Goal: Task Accomplishment & Management: Complete application form

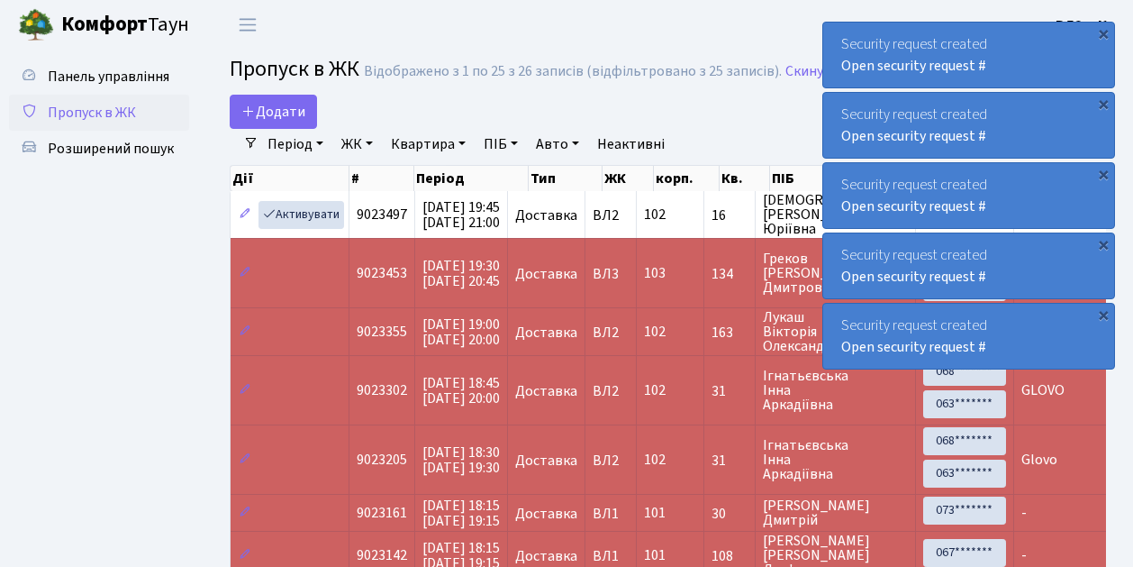
select select "25"
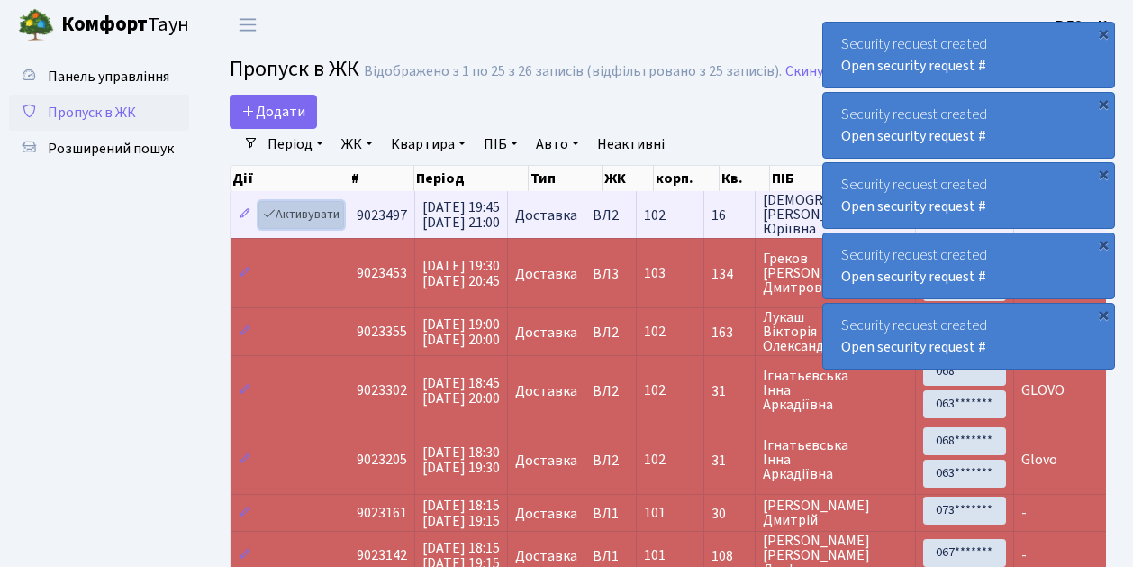
click at [310, 216] on link "Активувати" at bounding box center [302, 215] width 86 height 28
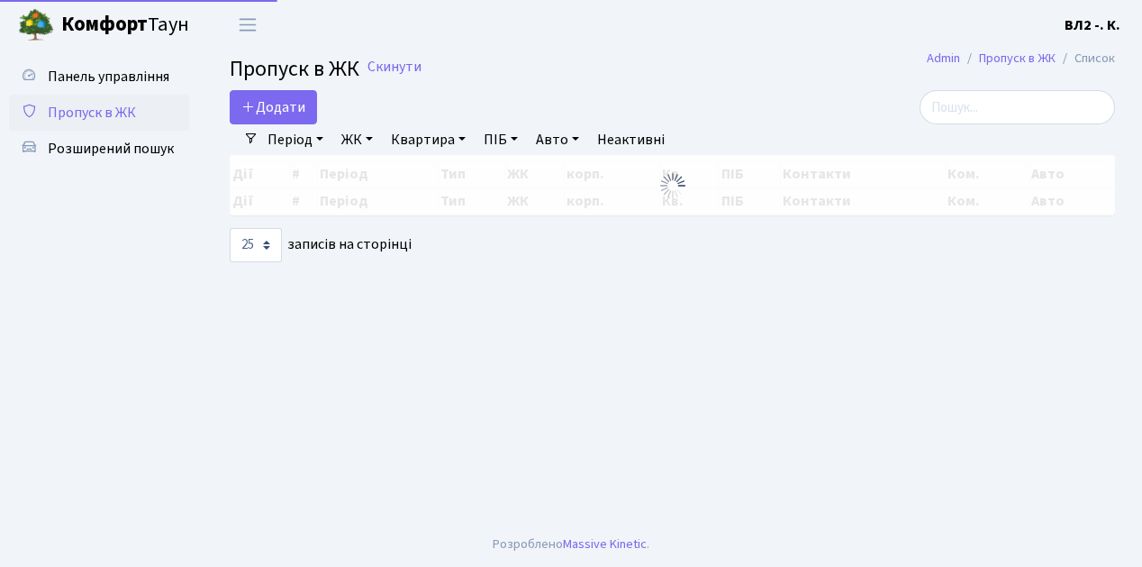
select select "25"
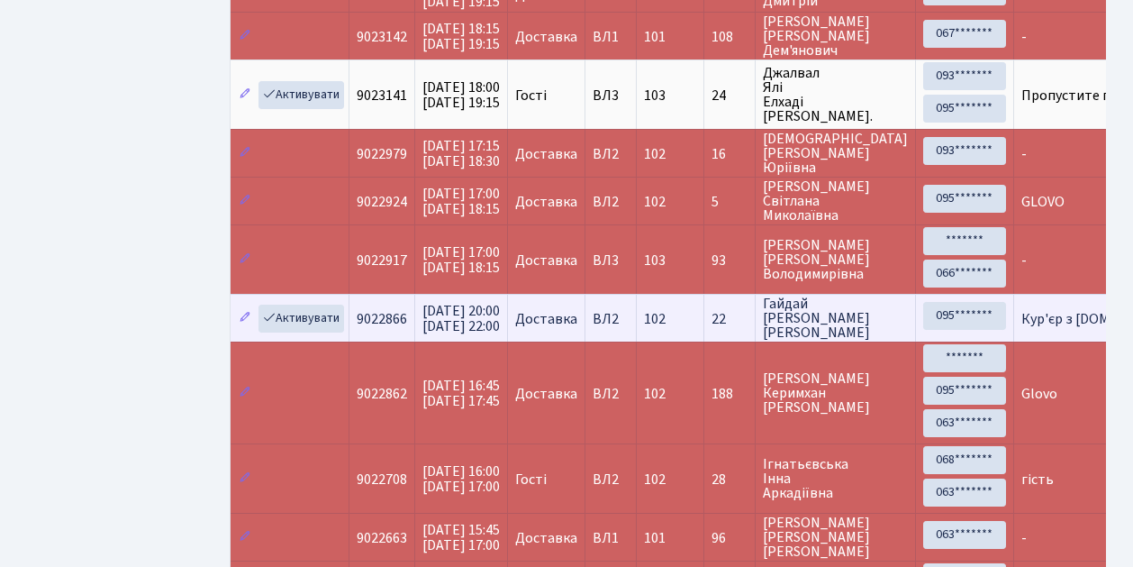
scroll to position [541, 0]
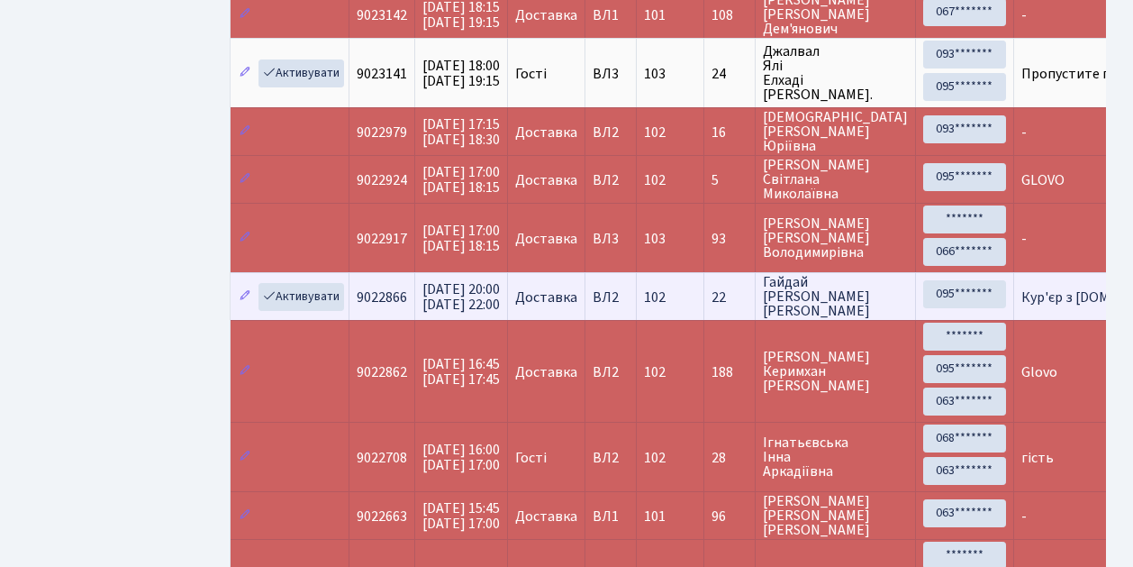
click at [350, 278] on td "9022866" at bounding box center [383, 296] width 66 height 48
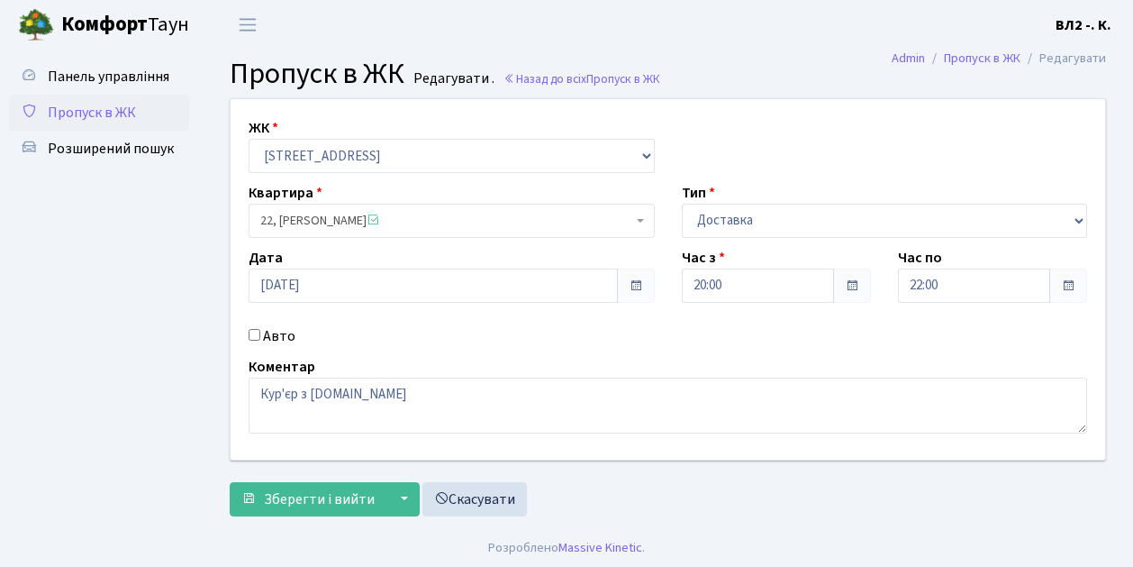
click at [83, 114] on span "Пропуск в ЖК" at bounding box center [92, 113] width 88 height 20
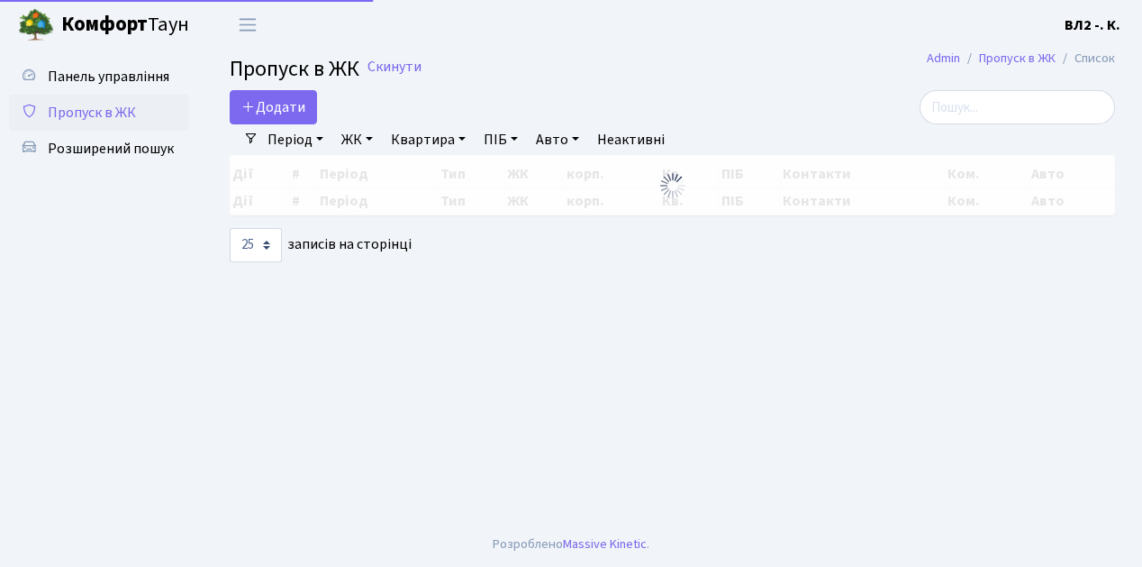
select select "25"
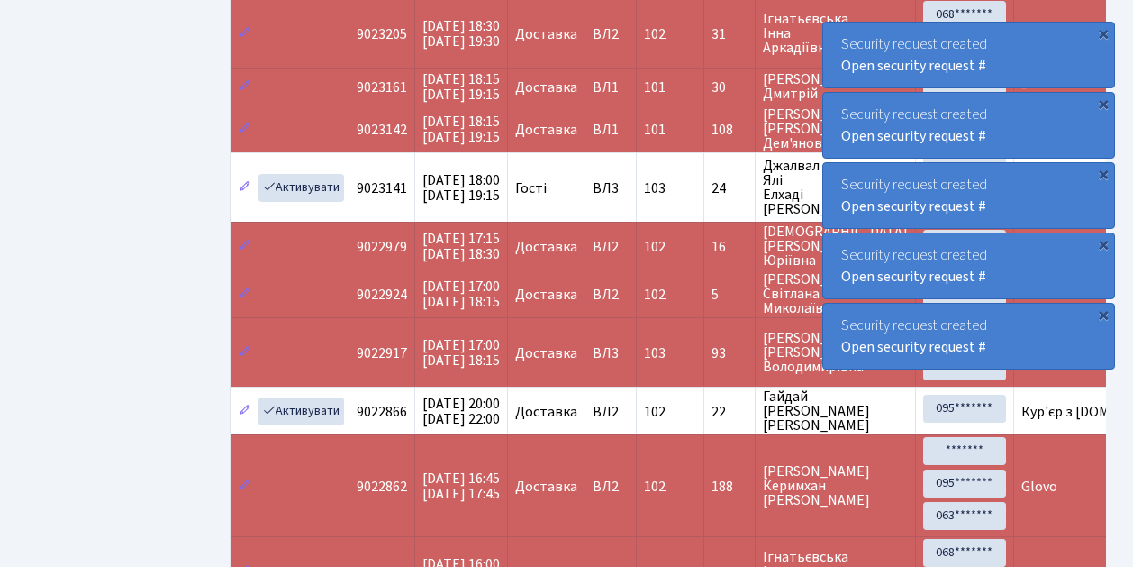
scroll to position [541, 0]
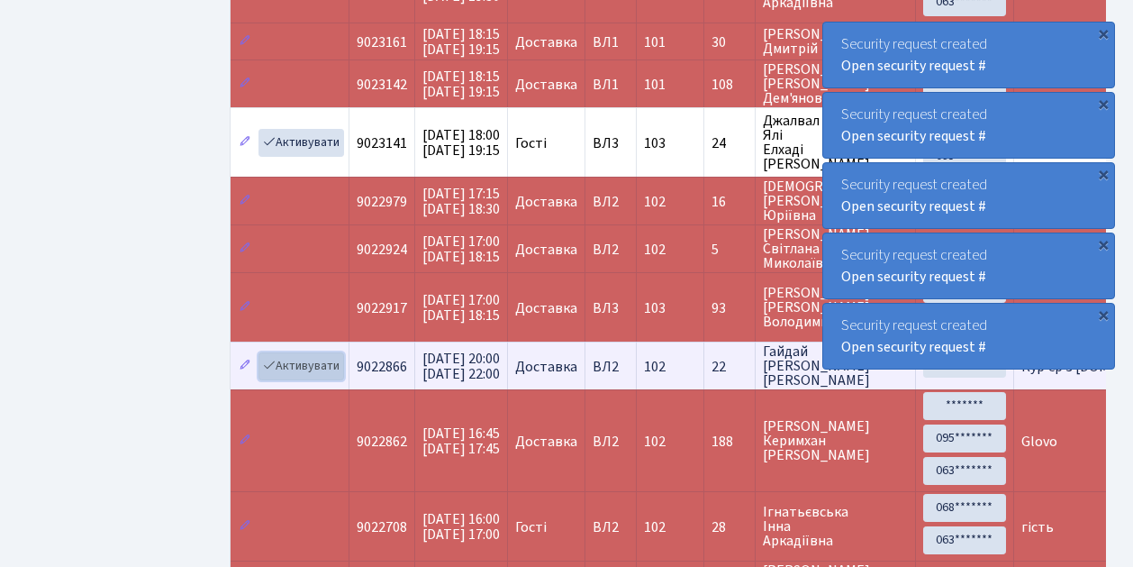
click at [300, 352] on link "Активувати" at bounding box center [302, 366] width 86 height 28
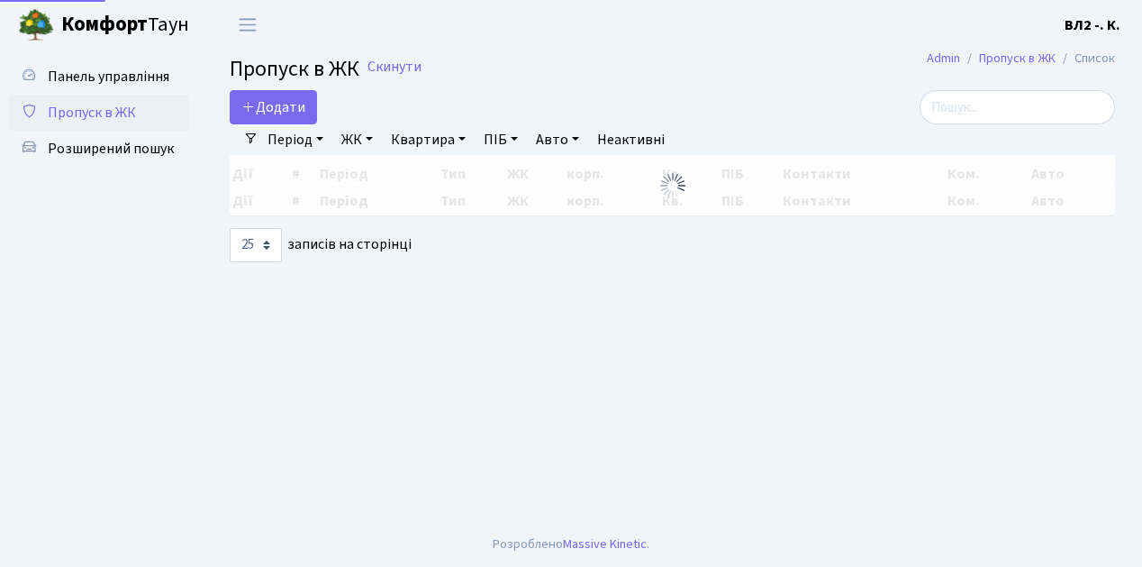
select select "25"
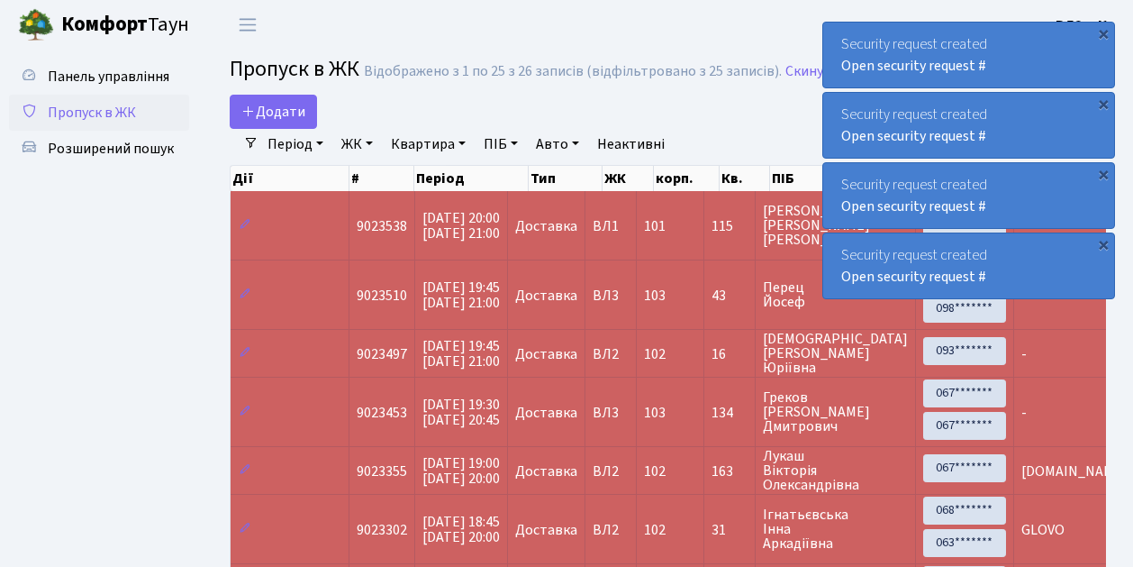
click at [109, 106] on span "Пропуск в ЖК" at bounding box center [92, 113] width 88 height 20
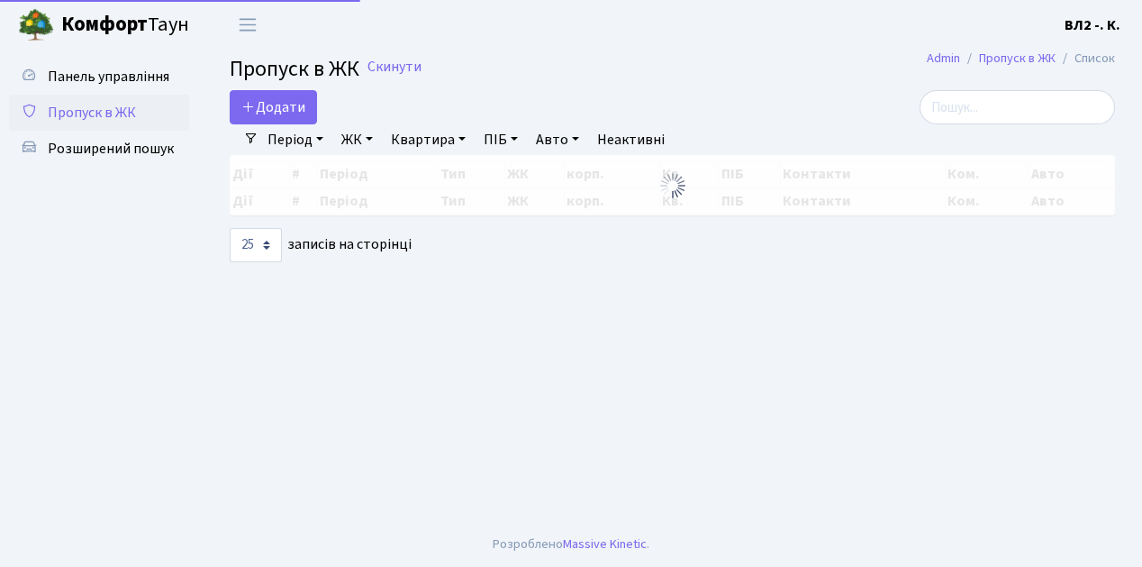
select select "25"
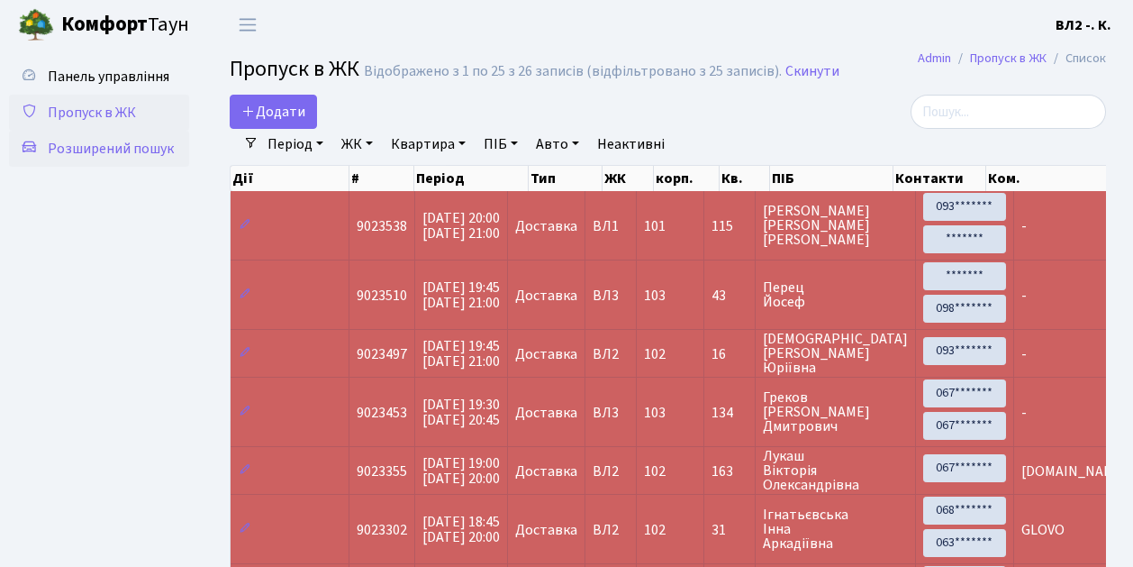
click at [99, 144] on span "Розширений пошук" at bounding box center [111, 149] width 126 height 20
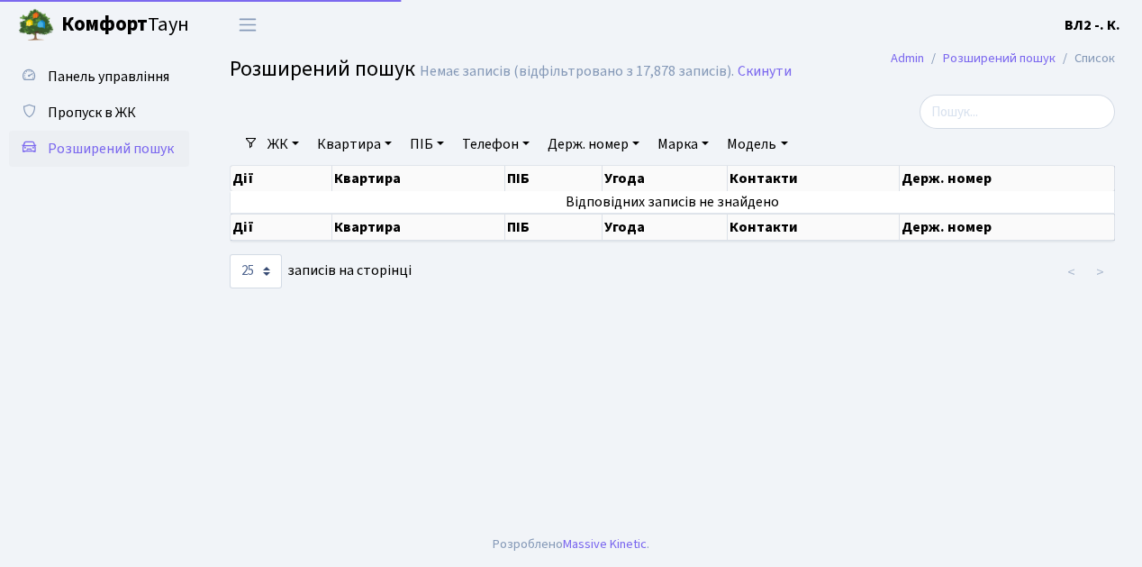
select select "25"
click at [86, 109] on span "Пропуск в ЖК" at bounding box center [92, 113] width 88 height 20
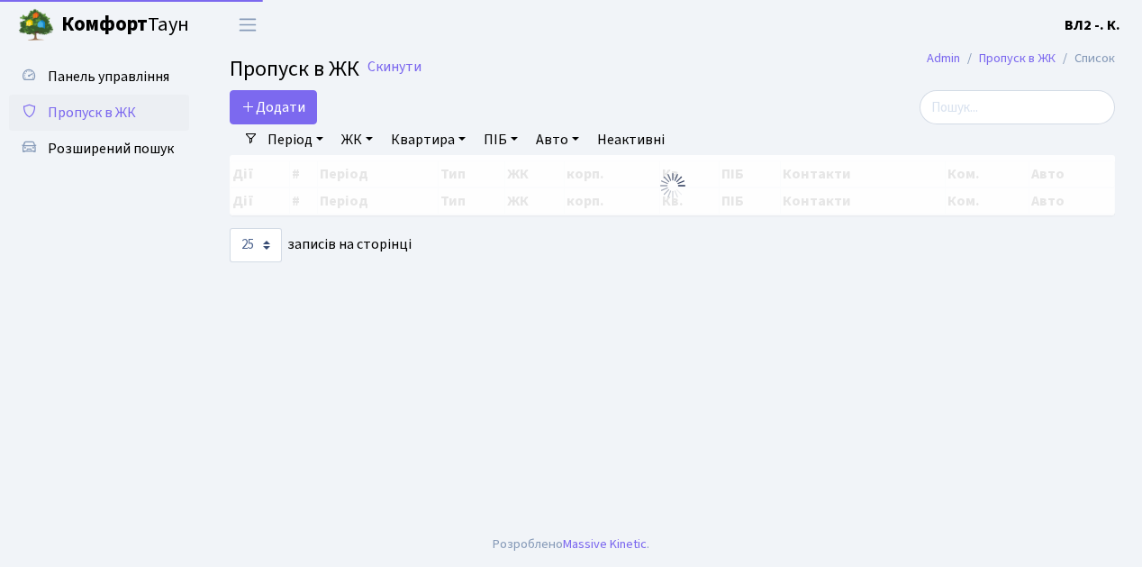
select select "25"
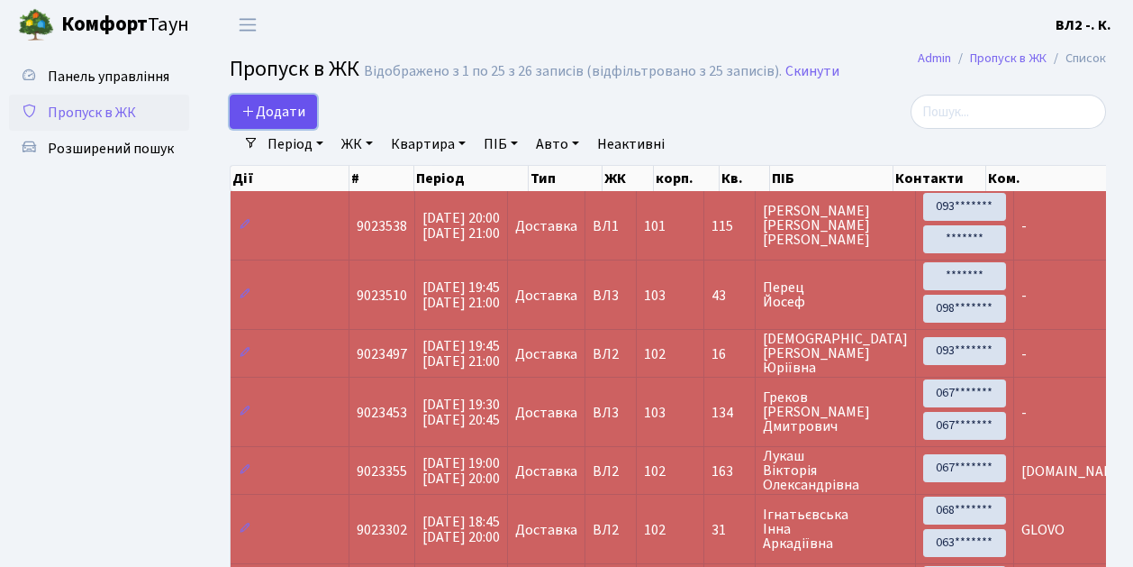
click at [281, 119] on span "Додати" at bounding box center [273, 112] width 64 height 20
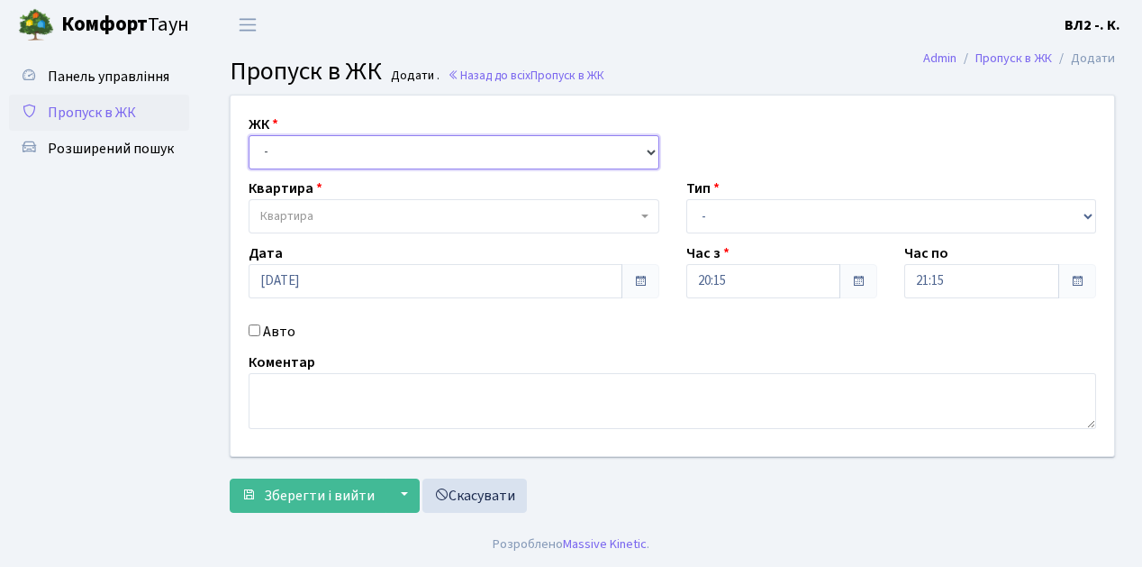
click at [306, 142] on select "- [STREET_ADDRESS][PERSON_NAME]" at bounding box center [454, 152] width 411 height 34
select select "317"
click at [249, 135] on select "- [STREET_ADDRESS][PERSON_NAME]" at bounding box center [454, 152] width 411 height 34
select select
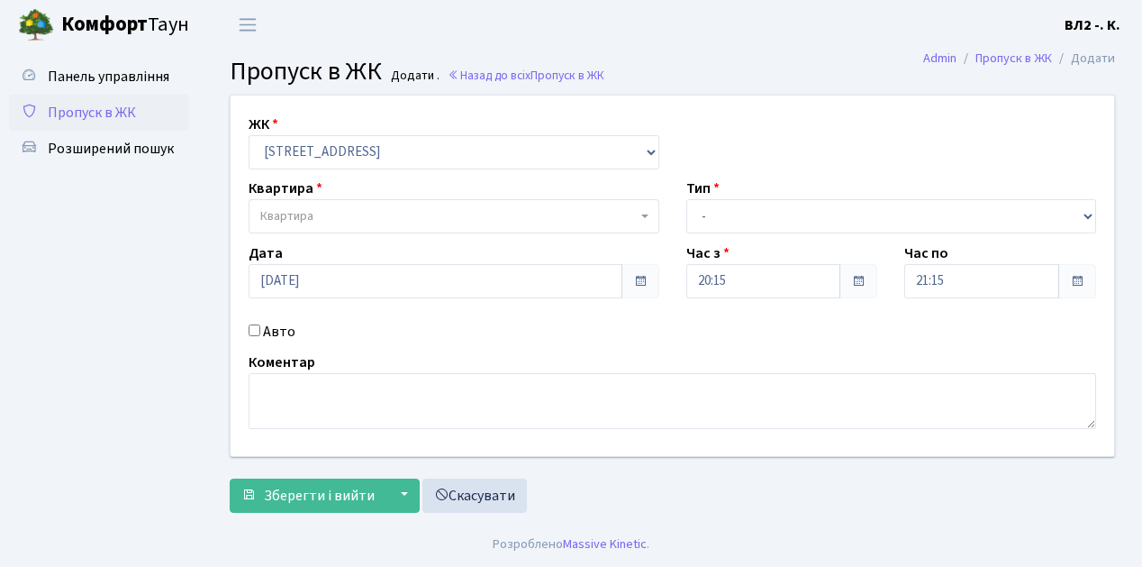
click at [325, 218] on span "Квартира" at bounding box center [448, 216] width 377 height 18
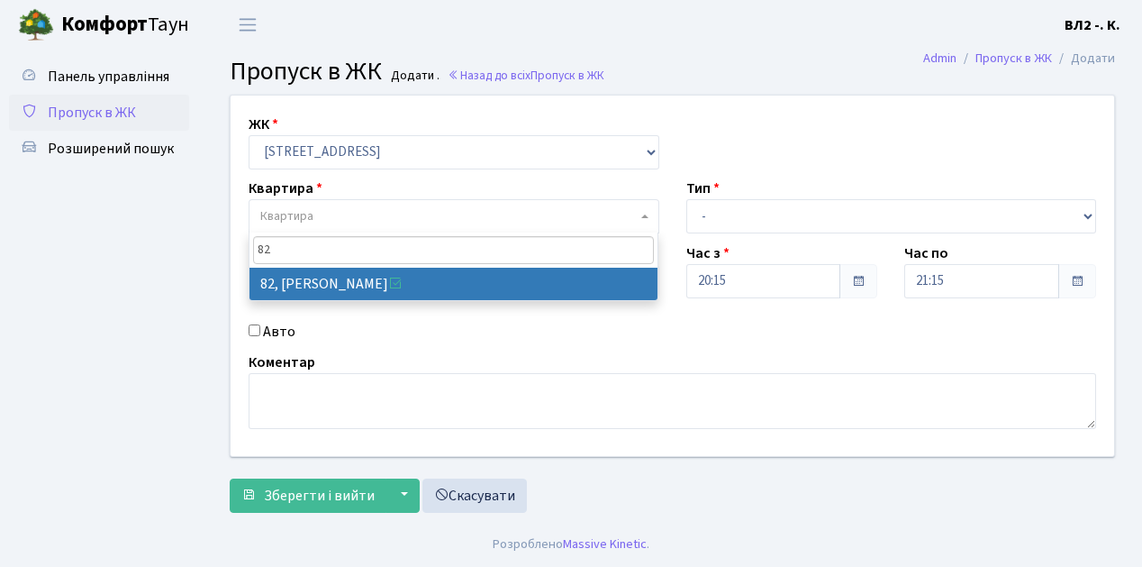
type input "82"
select select "38185"
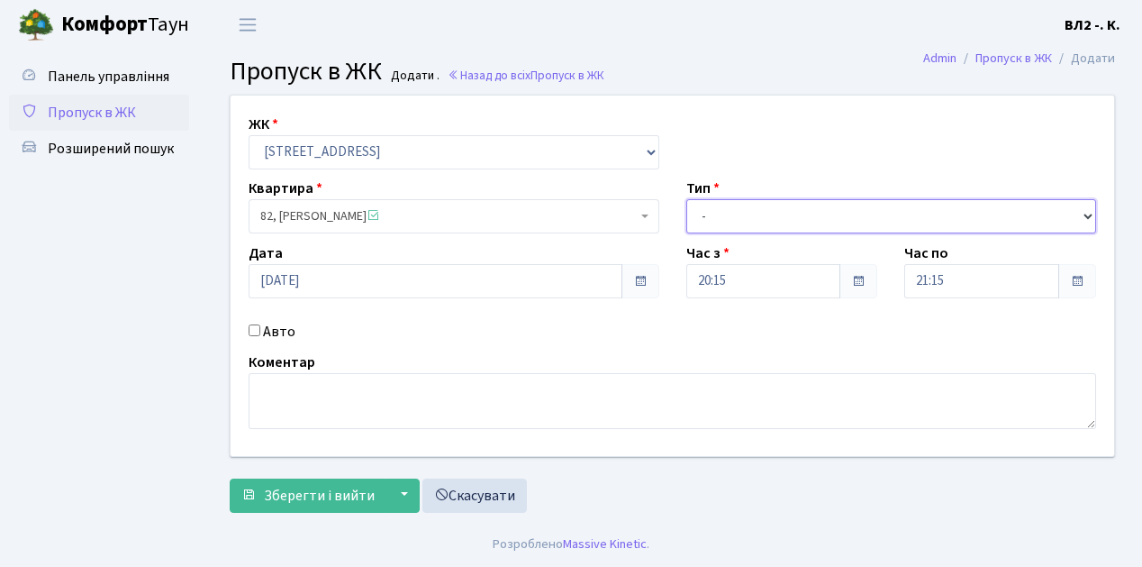
click at [722, 216] on select "- Доставка Таксі Гості Сервіс" at bounding box center [892, 216] width 411 height 34
select select "1"
click at [687, 199] on select "- Доставка Таксі Гості Сервіс" at bounding box center [892, 216] width 411 height 34
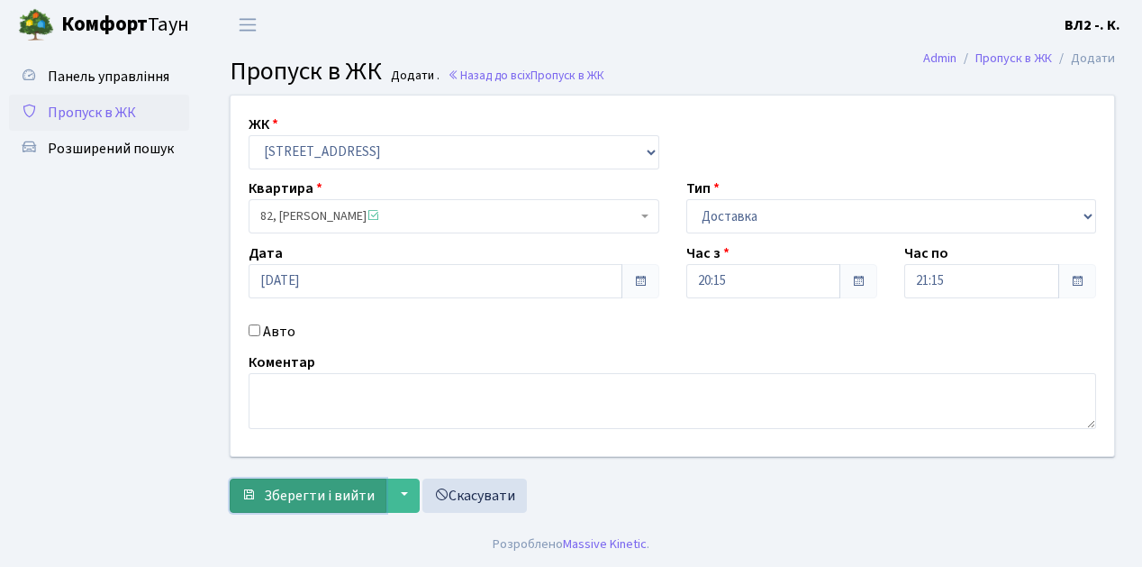
click at [299, 486] on span "Зберегти і вийти" at bounding box center [319, 496] width 111 height 20
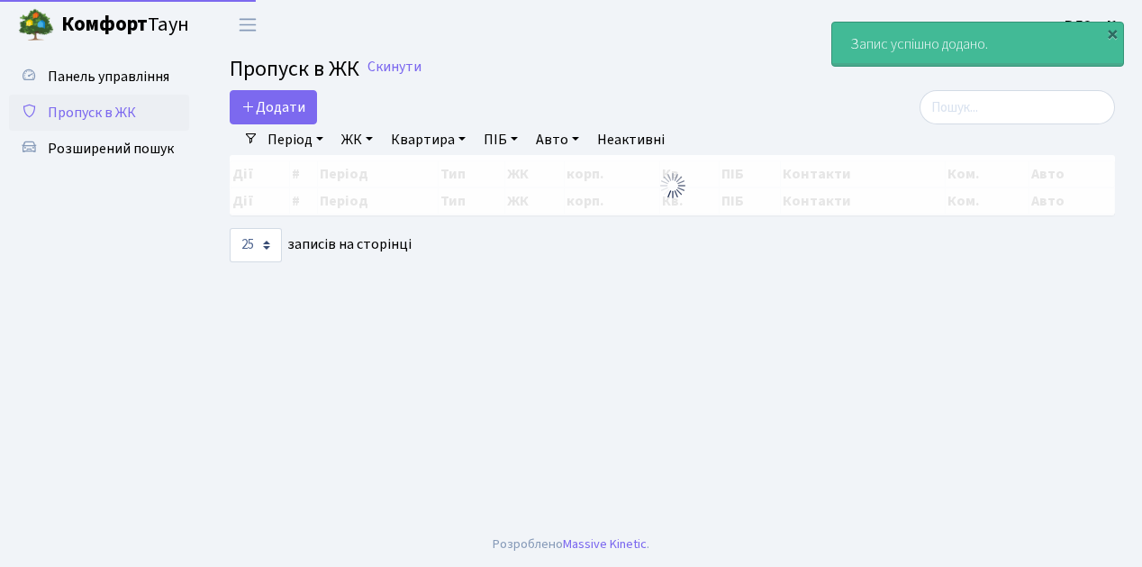
select select "25"
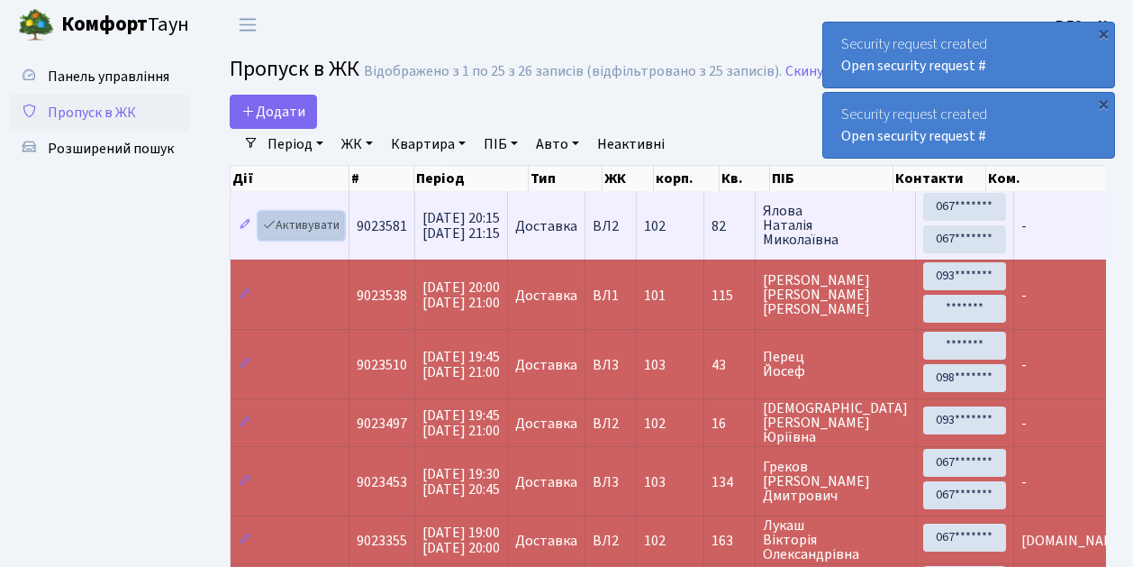
click at [314, 221] on link "Активувати" at bounding box center [302, 226] width 86 height 28
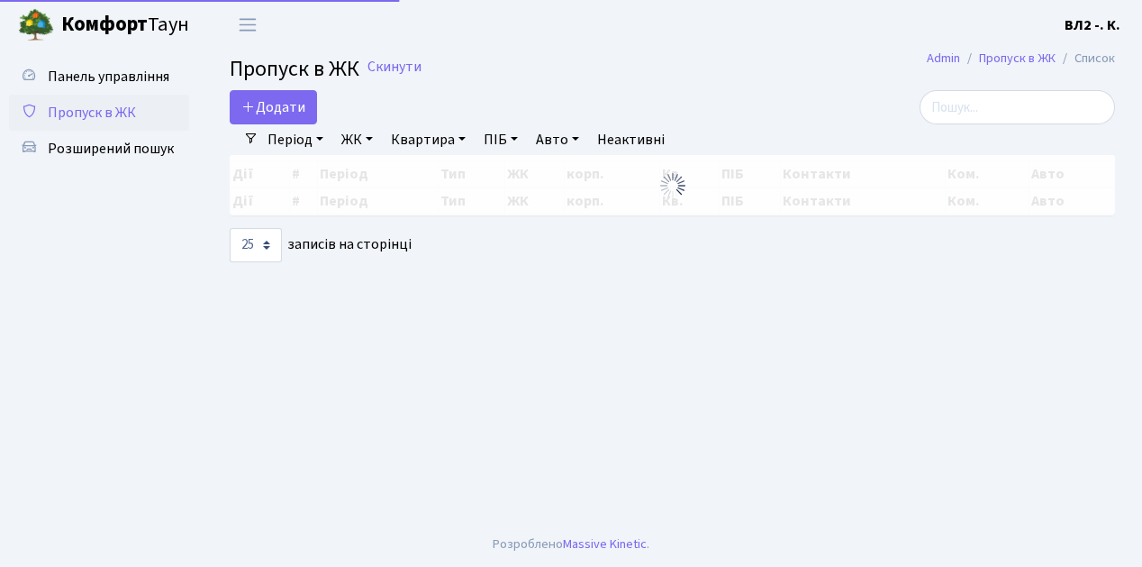
select select "25"
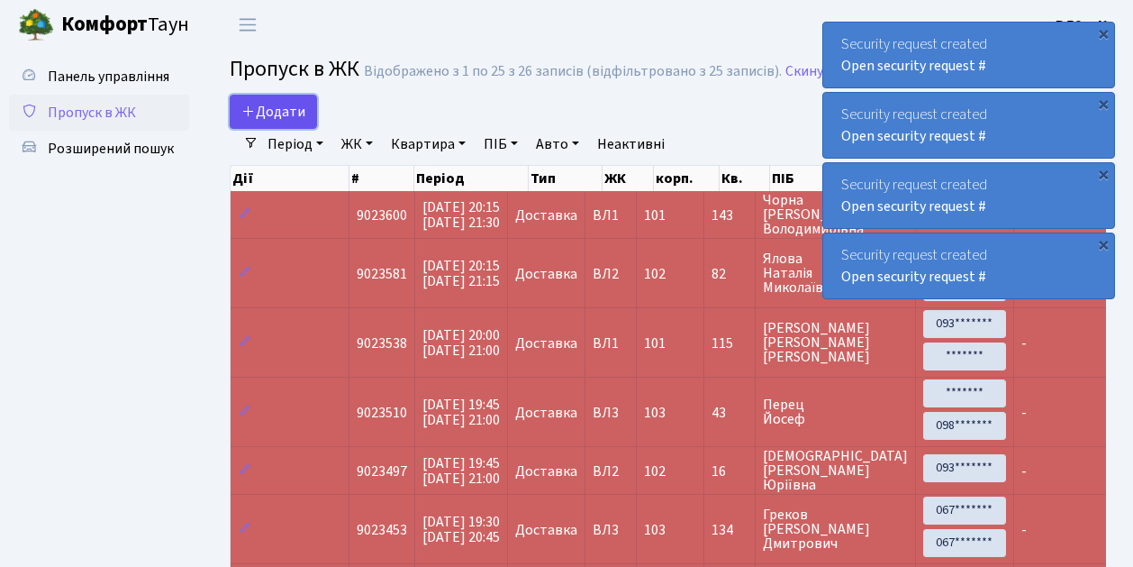
click at [296, 107] on span "Додати" at bounding box center [273, 112] width 64 height 20
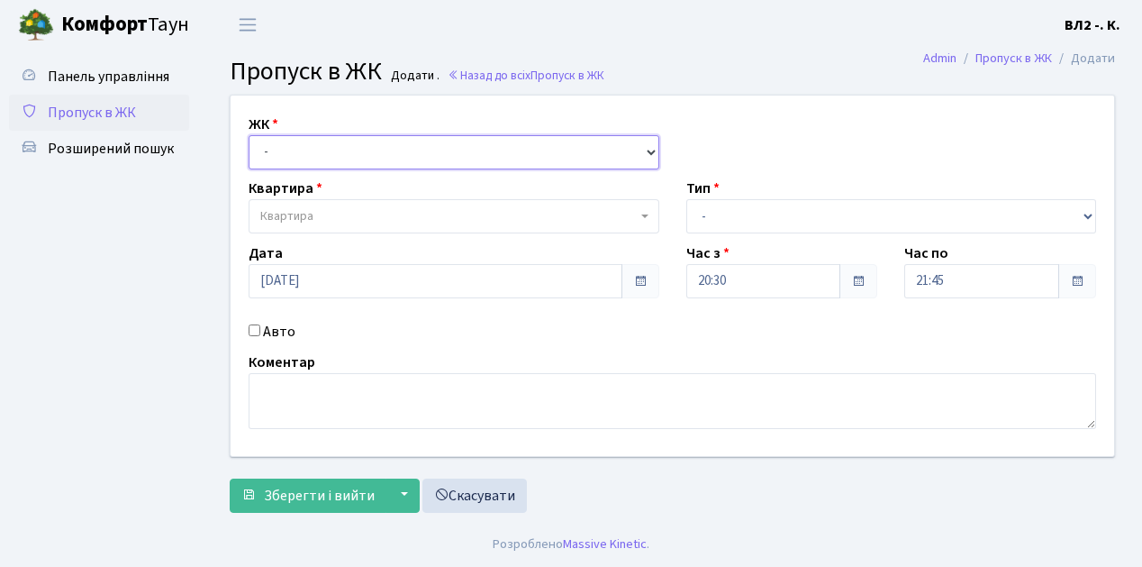
click at [296, 151] on select "- [STREET_ADDRESS][PERSON_NAME]" at bounding box center [454, 152] width 411 height 34
select select "317"
click at [249, 135] on select "- [STREET_ADDRESS][PERSON_NAME]" at bounding box center [454, 152] width 411 height 34
select select
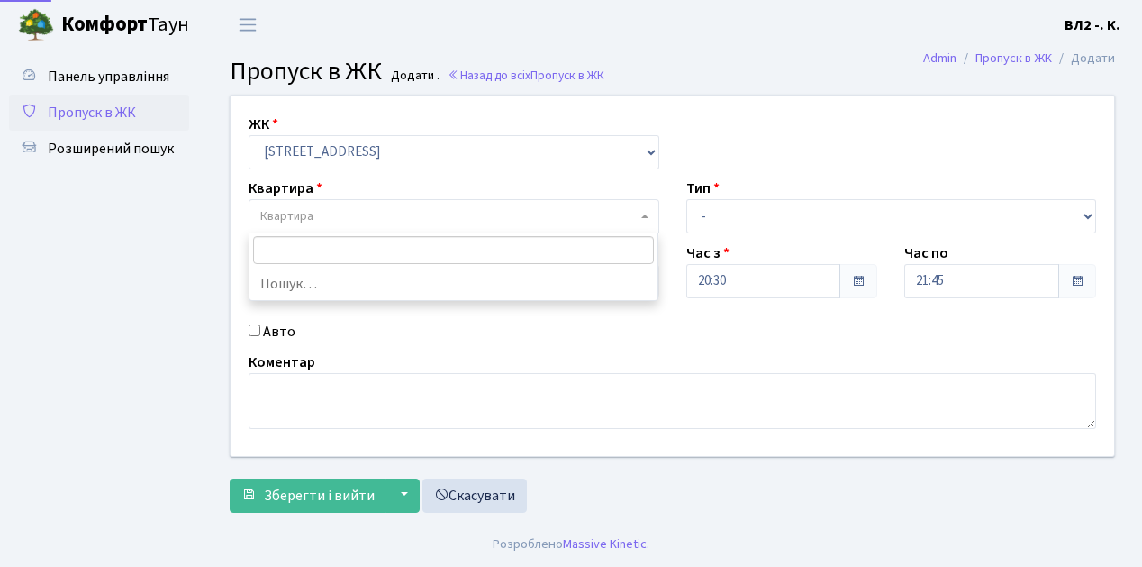
click at [321, 211] on span "Квартира" at bounding box center [448, 216] width 377 height 18
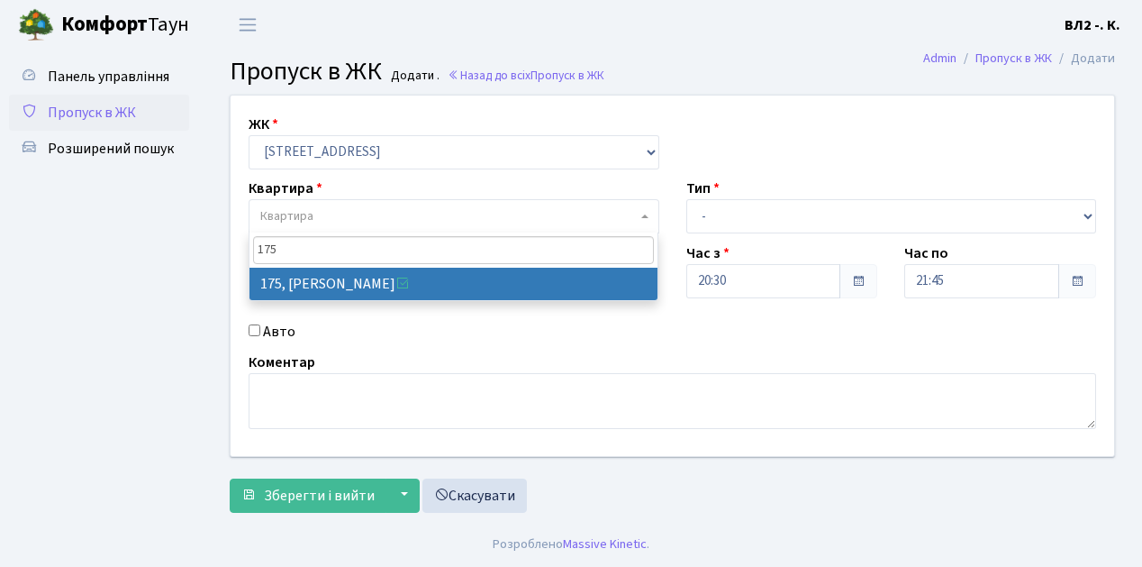
type input "175"
select select "38461"
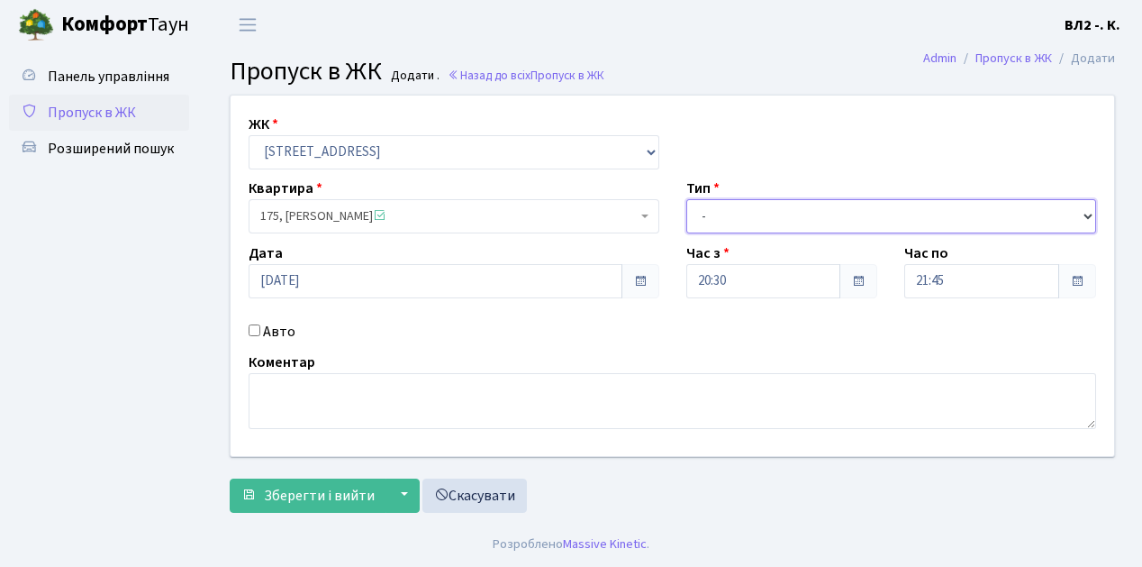
click at [733, 222] on select "- Доставка Таксі Гості Сервіс" at bounding box center [892, 216] width 411 height 34
select select "1"
click at [687, 199] on select "- Доставка Таксі Гості Сервіс" at bounding box center [892, 216] width 411 height 34
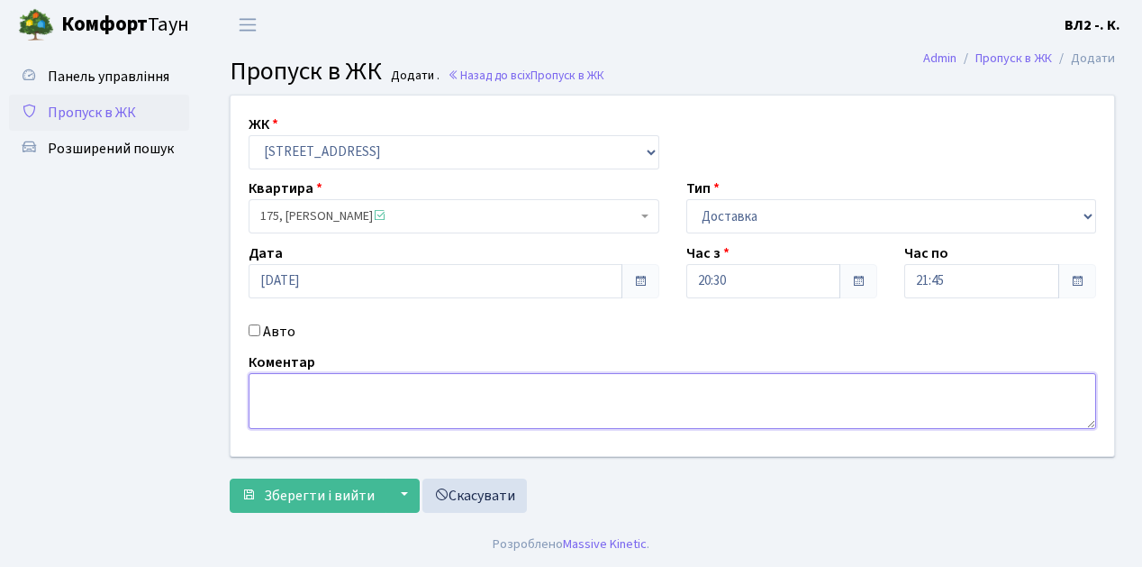
click at [272, 402] on textarea at bounding box center [673, 401] width 848 height 56
type textarea "[DOMAIN_NAME]"
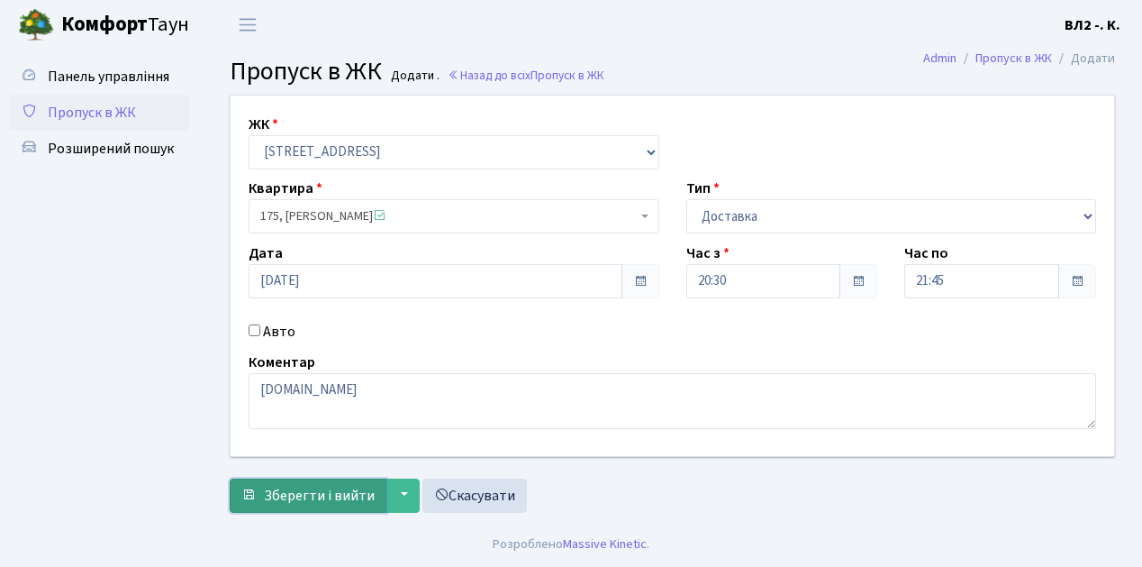
click at [289, 496] on span "Зберегти і вийти" at bounding box center [319, 496] width 111 height 20
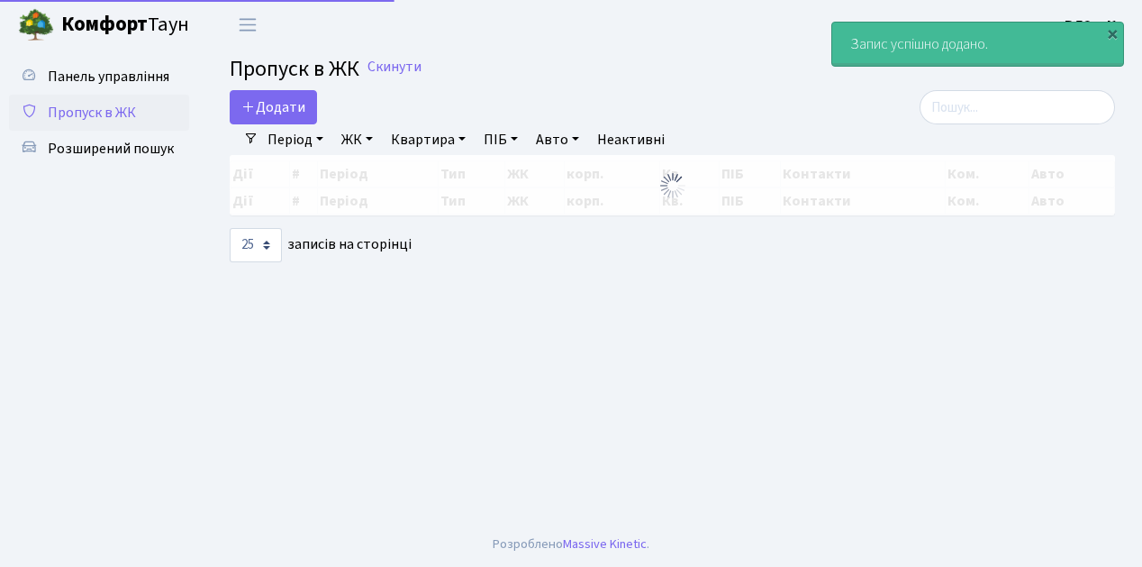
select select "25"
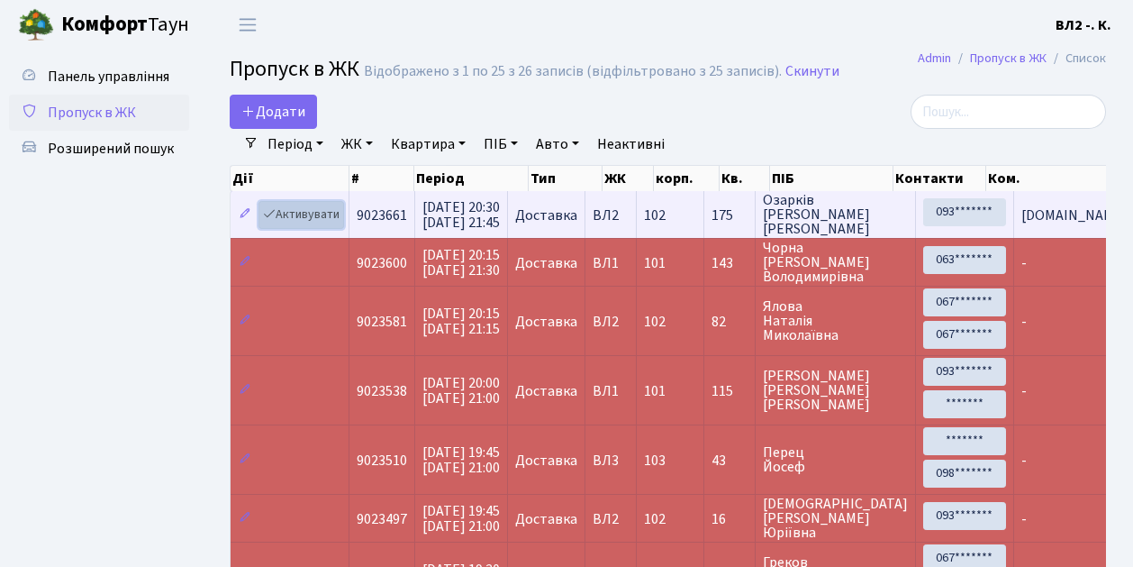
click at [296, 216] on link "Активувати" at bounding box center [302, 215] width 86 height 28
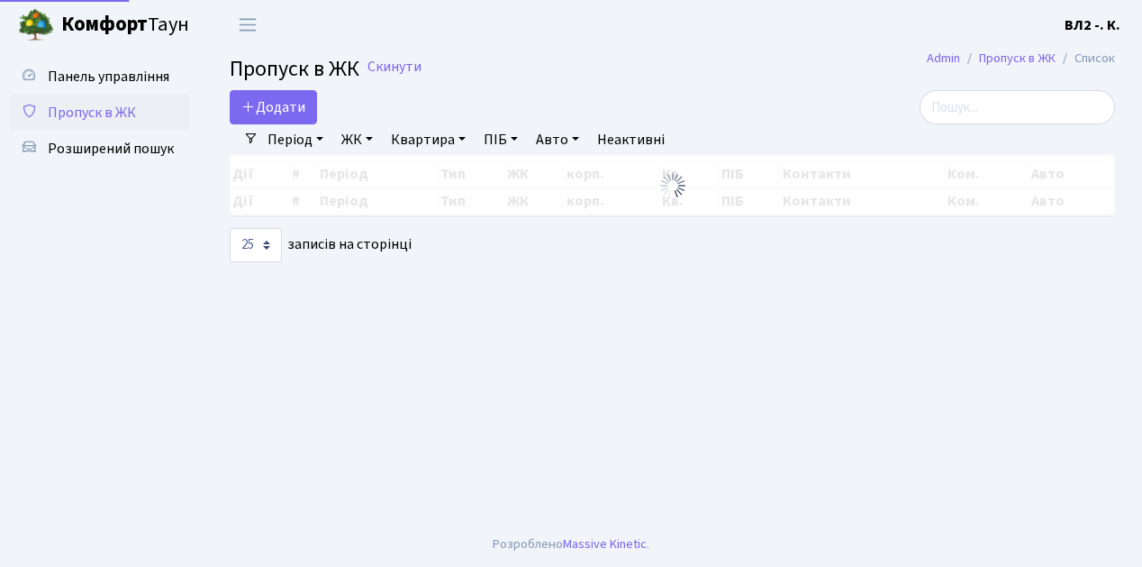
select select "25"
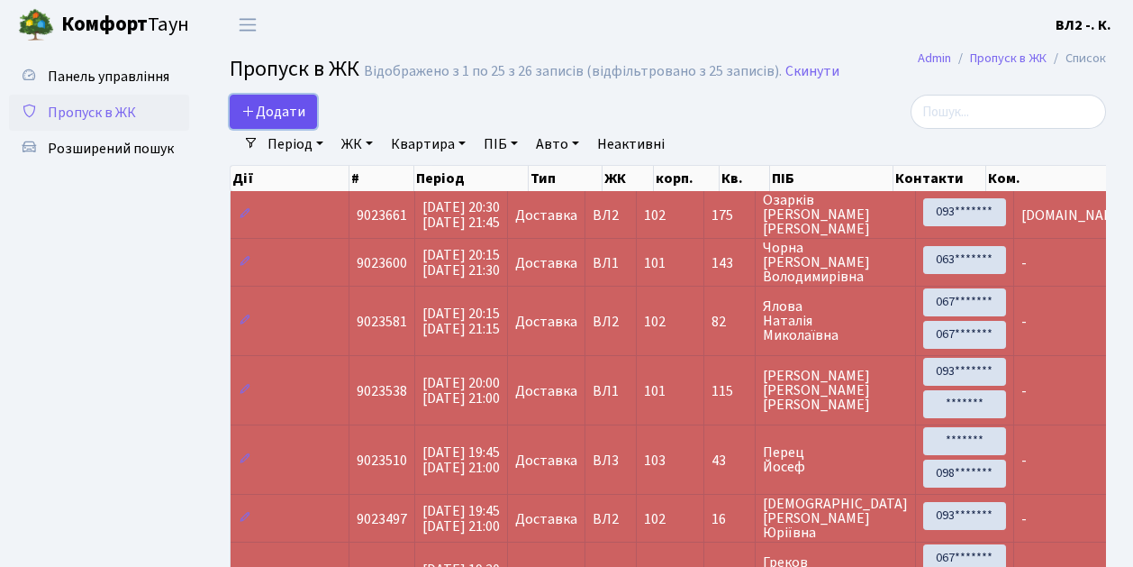
click at [279, 111] on span "Додати" at bounding box center [273, 112] width 64 height 20
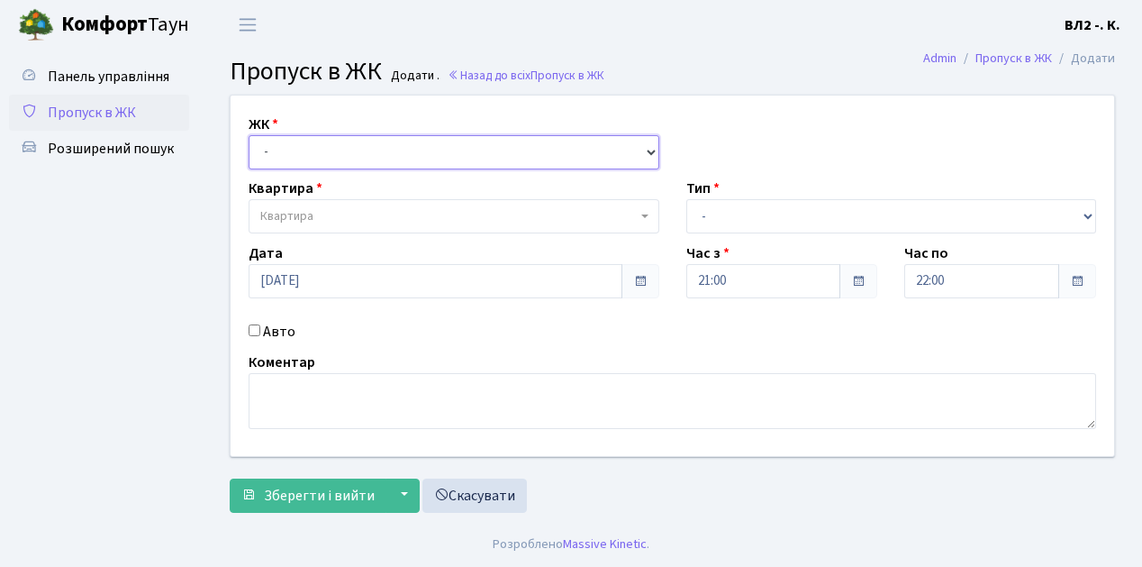
click at [302, 150] on select "- ВЛ1, Ужгородський пров., 4/1 ВЛ2, Голосіївський просп., 76 ВЛ3, пр.Голосіївсь…" at bounding box center [454, 152] width 411 height 34
select select "317"
click at [249, 135] on select "- ВЛ1, Ужгородський пров., 4/1 ВЛ2, Голосіївський просп., 76 ВЛ3, пр.Голосіївсь…" at bounding box center [454, 152] width 411 height 34
select select
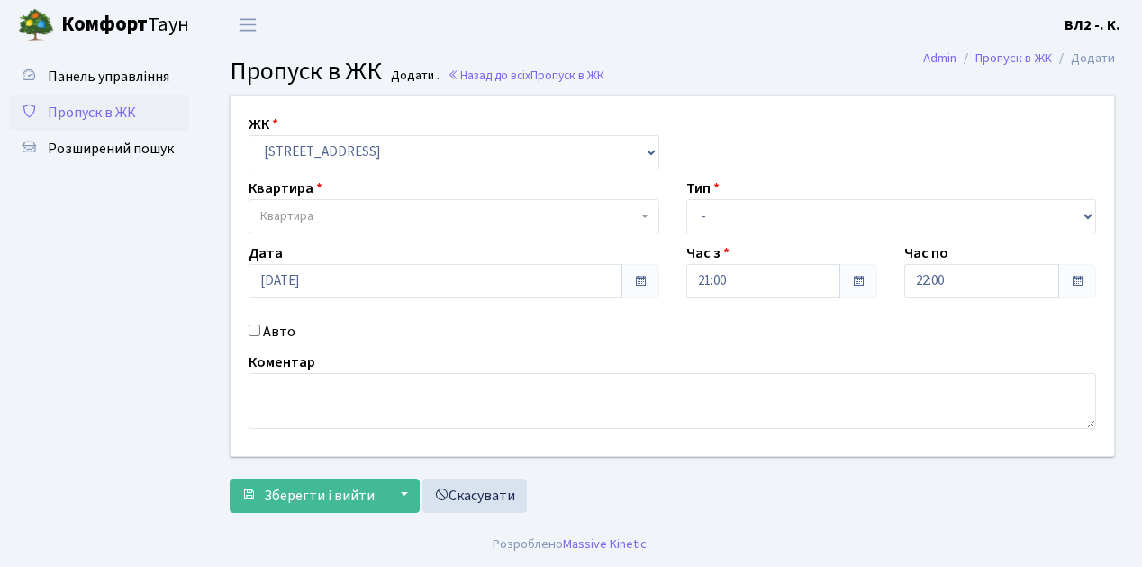
click at [362, 209] on span "Квартира" at bounding box center [448, 216] width 377 height 18
click at [351, 250] on input "search" at bounding box center [454, 250] width 402 height 28
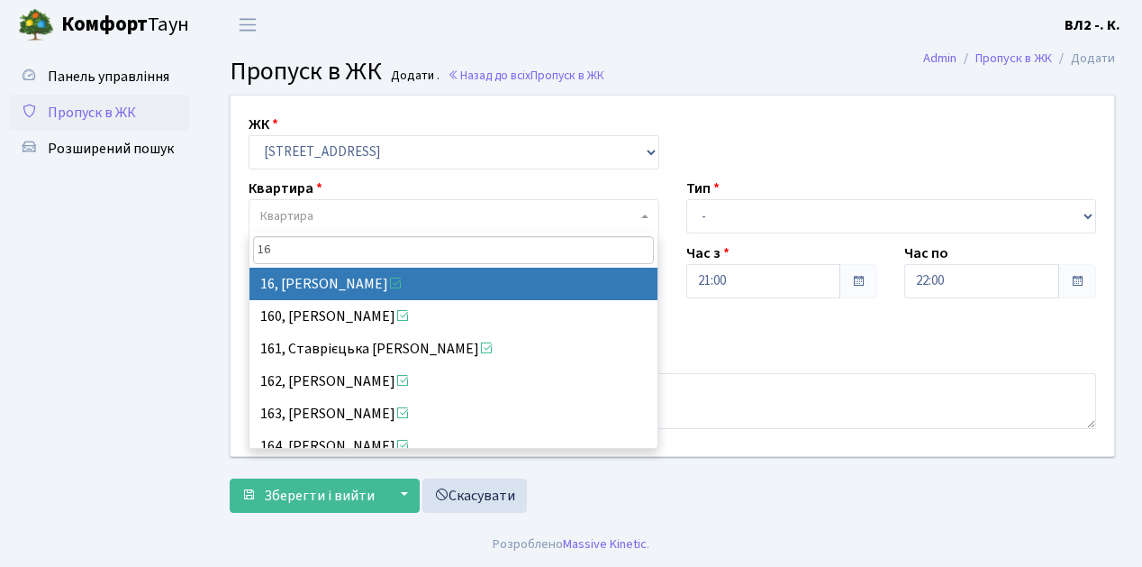
type input "16"
select select "37987"
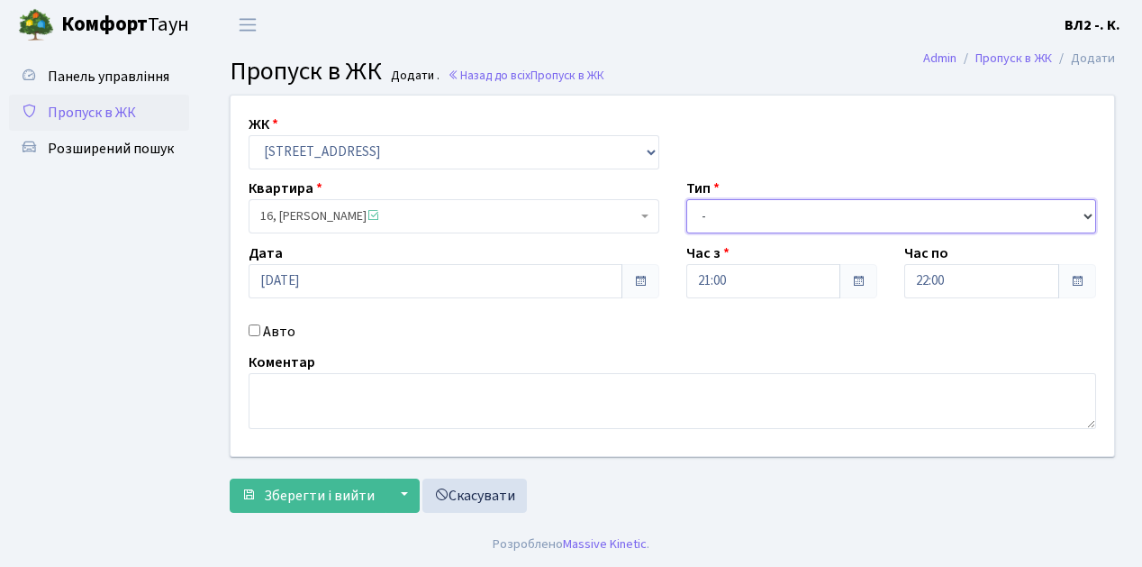
click at [771, 213] on select "- Доставка Таксі Гості Сервіс" at bounding box center [892, 216] width 411 height 34
select select "1"
click at [687, 199] on select "- Доставка Таксі Гості Сервіс" at bounding box center [892, 216] width 411 height 34
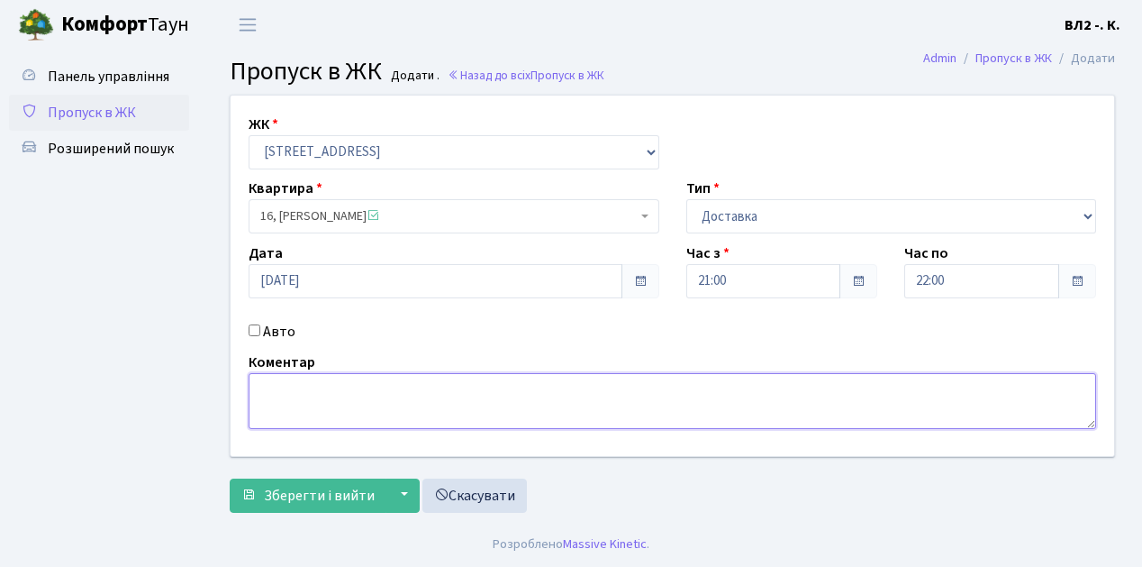
click at [283, 410] on textarea at bounding box center [673, 401] width 848 height 56
type textarea "П"
type textarea "g"
type textarea "Glovo"
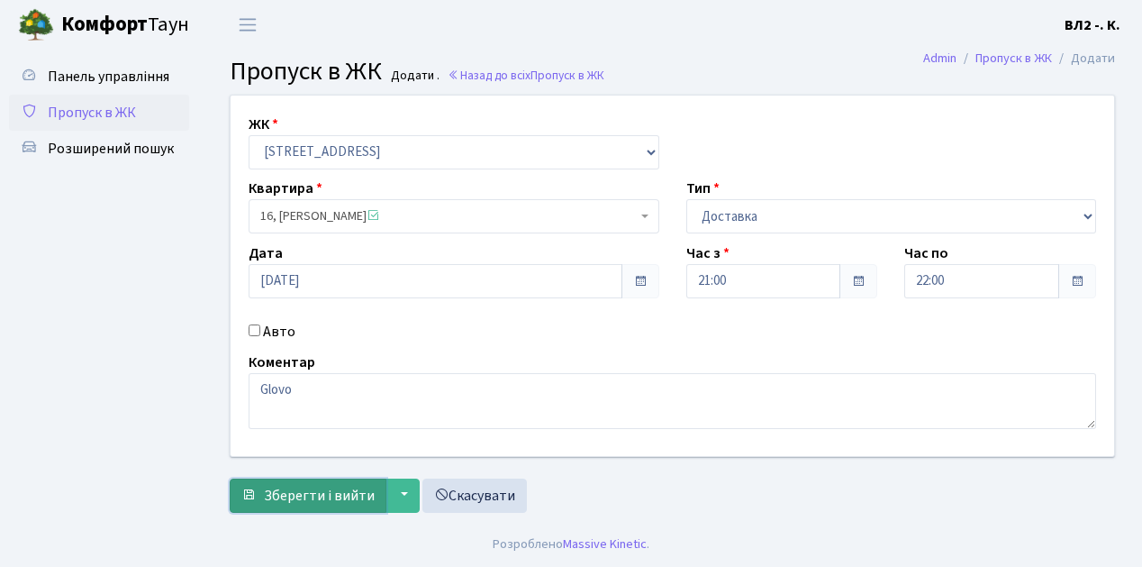
click at [330, 497] on span "Зберегти і вийти" at bounding box center [319, 496] width 111 height 20
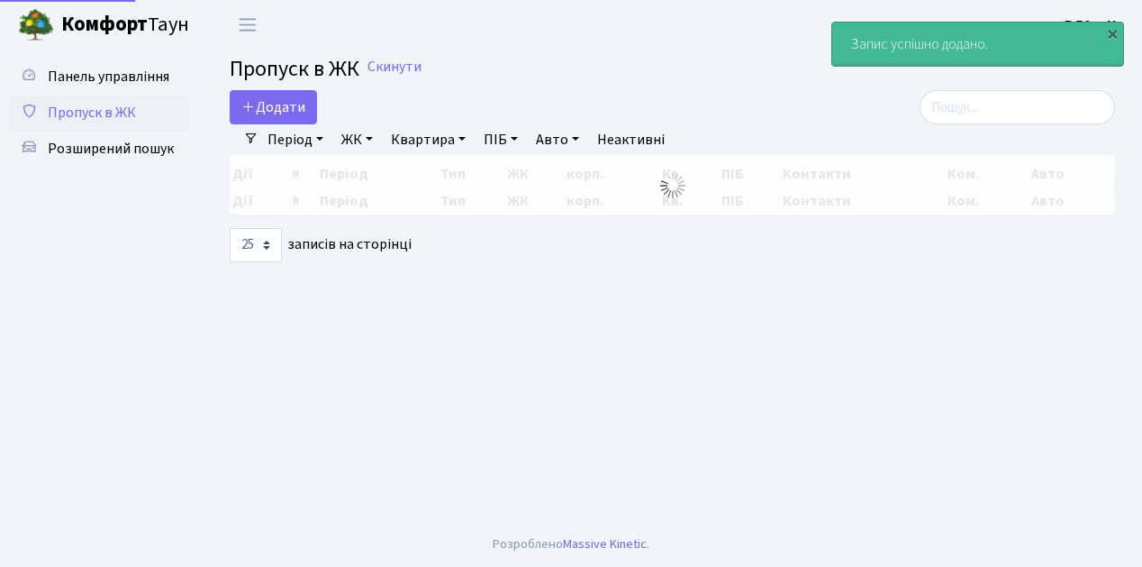
select select "25"
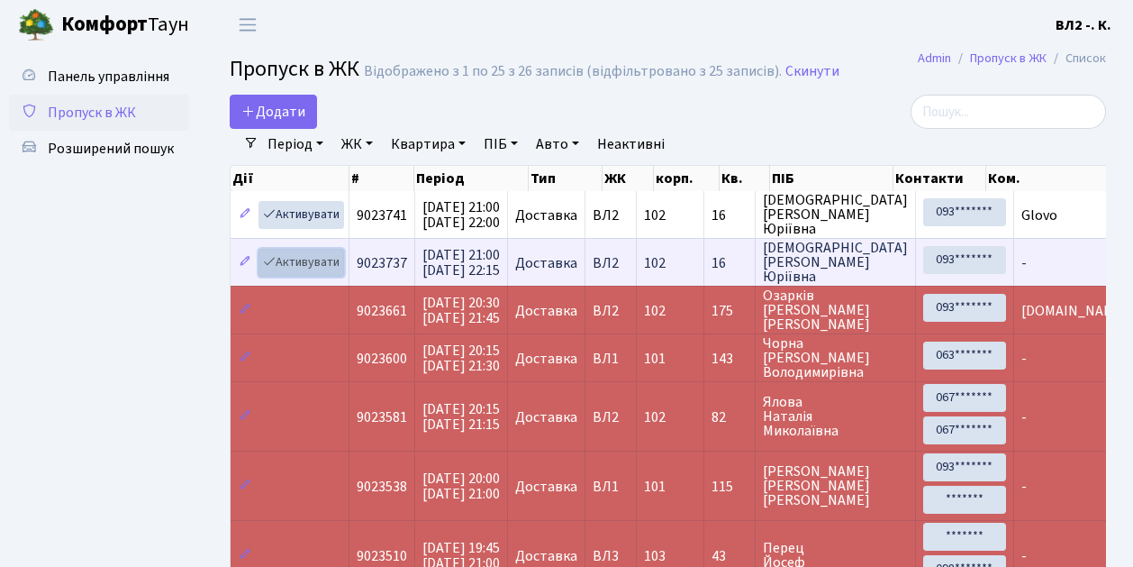
click at [311, 268] on link "Активувати" at bounding box center [302, 263] width 86 height 28
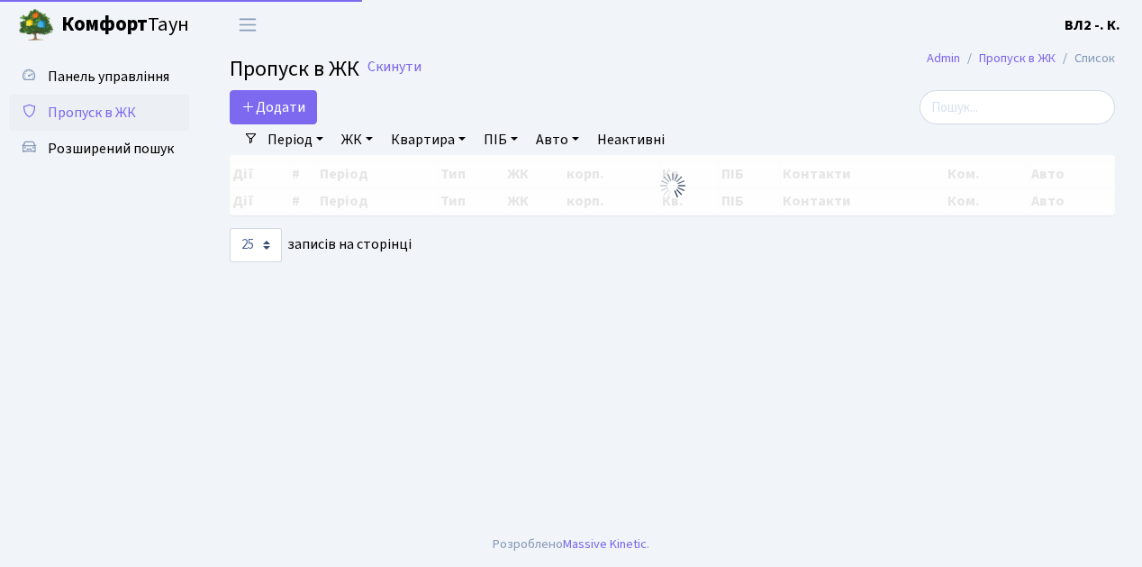
select select "25"
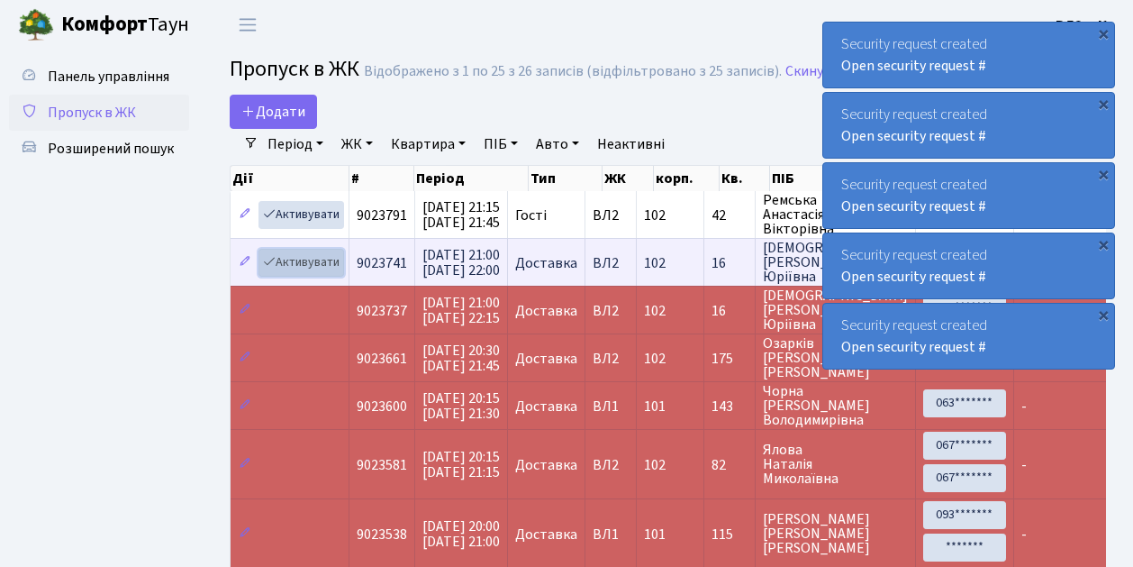
click at [312, 263] on link "Активувати" at bounding box center [302, 263] width 86 height 28
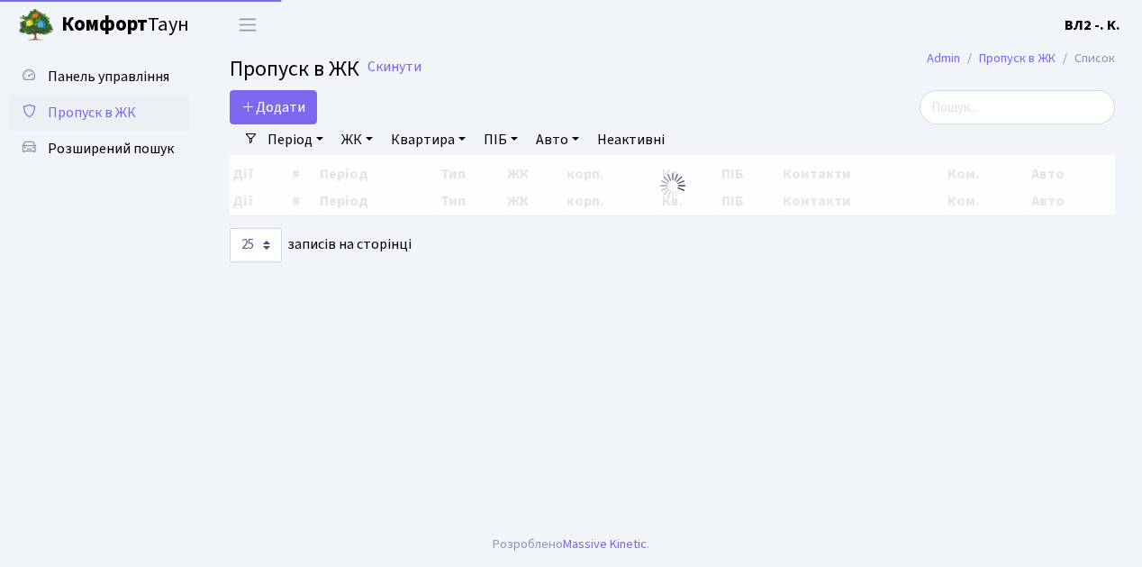
select select "25"
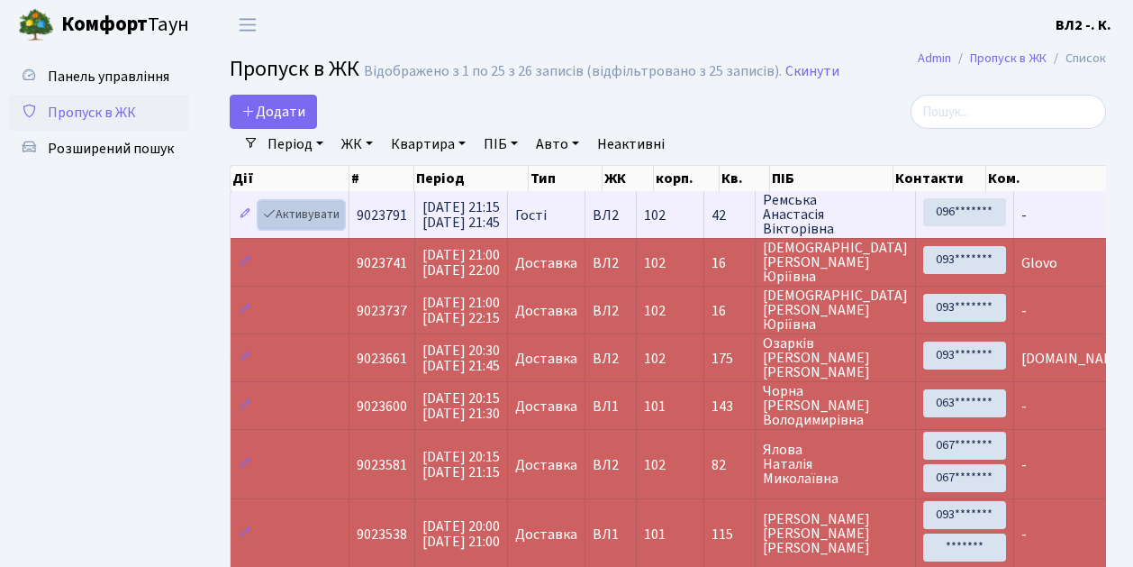
click at [308, 217] on link "Активувати" at bounding box center [302, 215] width 86 height 28
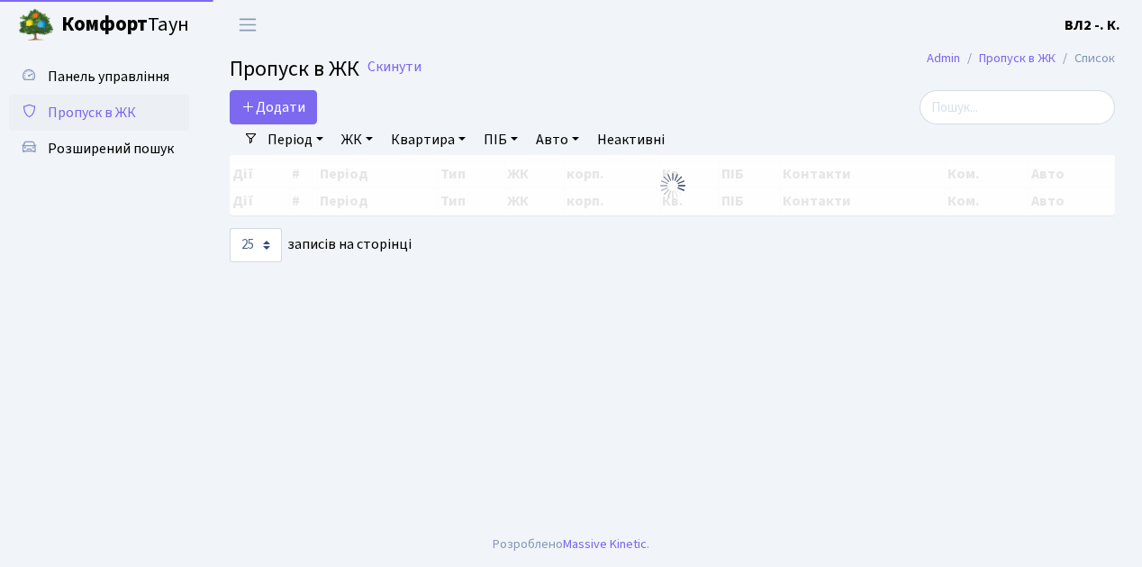
select select "25"
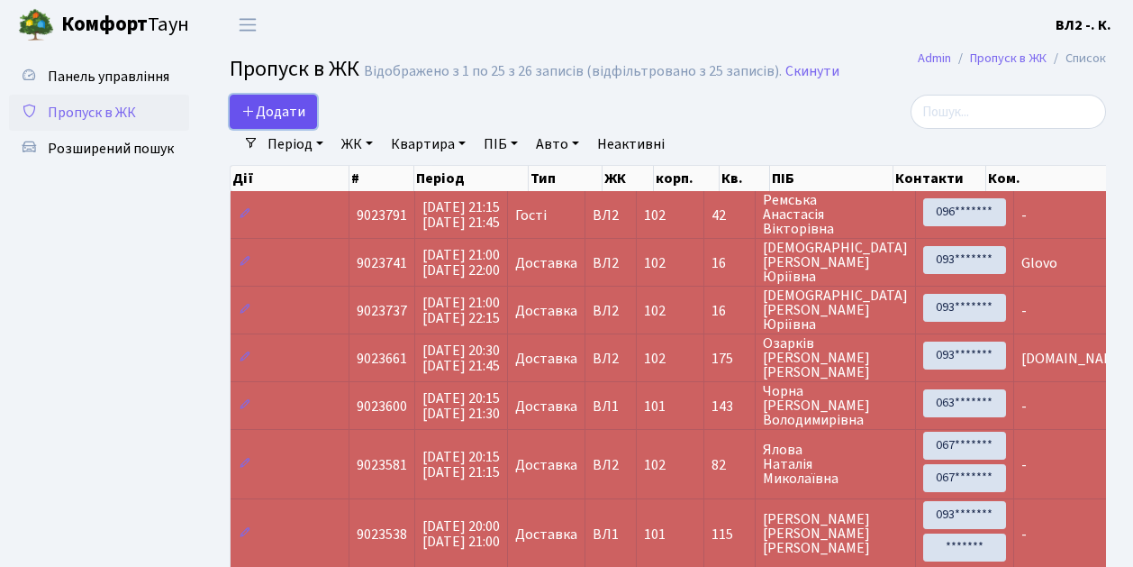
click at [297, 116] on span "Додати" at bounding box center [273, 112] width 64 height 20
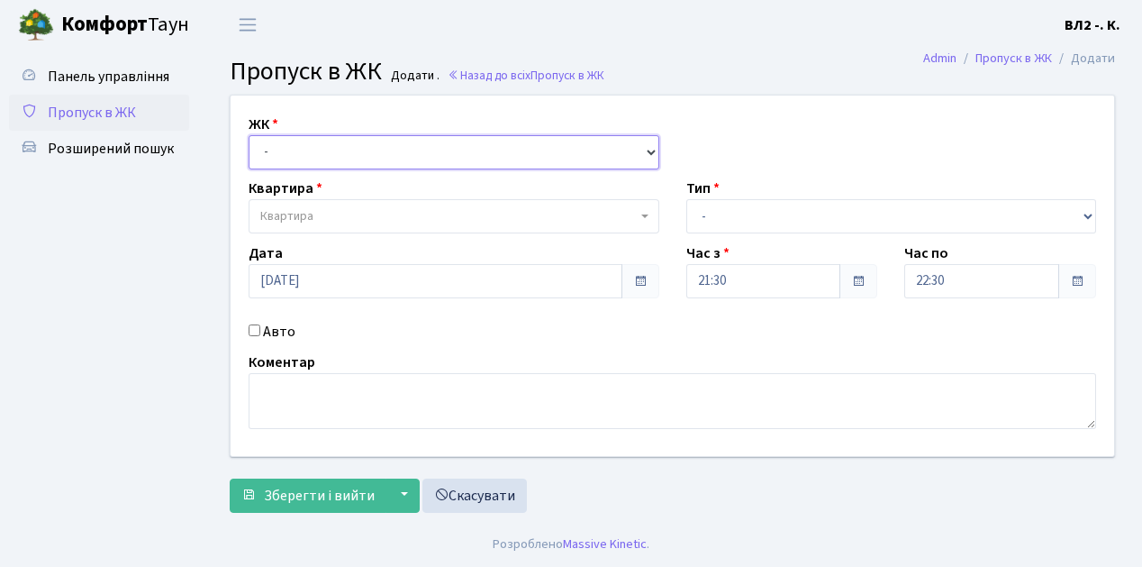
click at [294, 154] on select "- ВЛ1, Ужгородський пров., 4/1 ВЛ2, Голосіївський просп., 76 ВЛ3, пр.Голосіївсь…" at bounding box center [454, 152] width 411 height 34
select select "317"
click at [249, 135] on select "- ВЛ1, Ужгородський пров., 4/1 ВЛ2, Голосіївський просп., 76 ВЛ3, пр.Голосіївсь…" at bounding box center [454, 152] width 411 height 34
select select
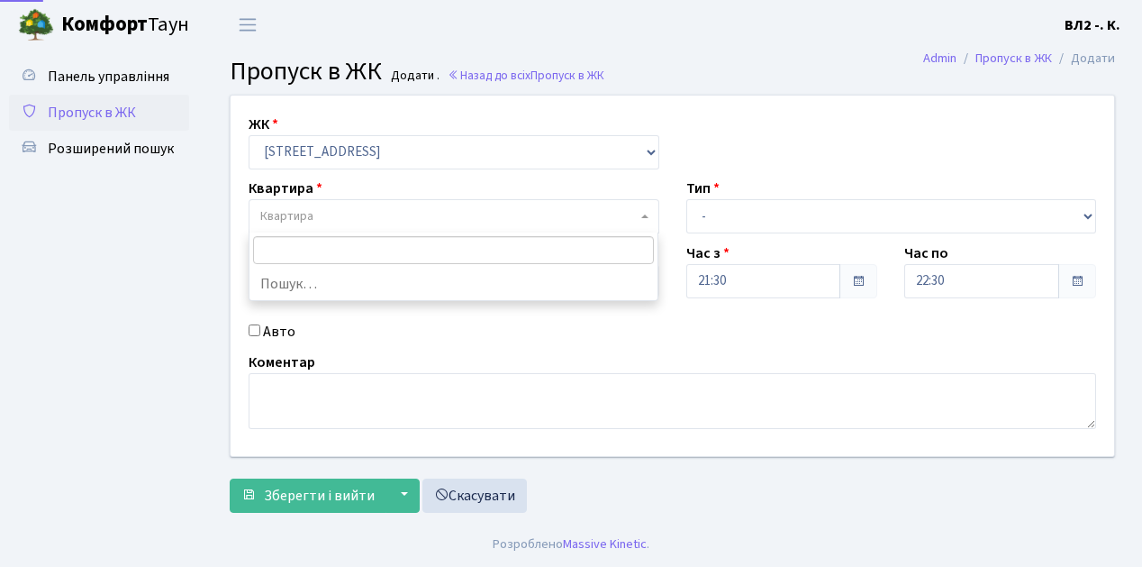
click at [334, 209] on span "Квартира" at bounding box center [448, 216] width 377 height 18
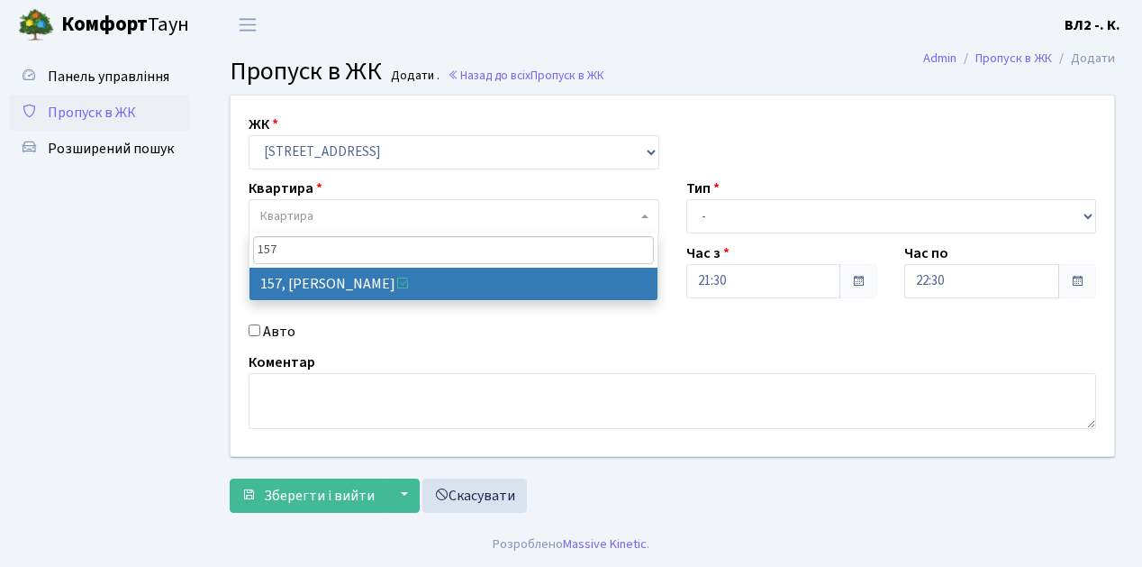
type input "157"
select select "38407"
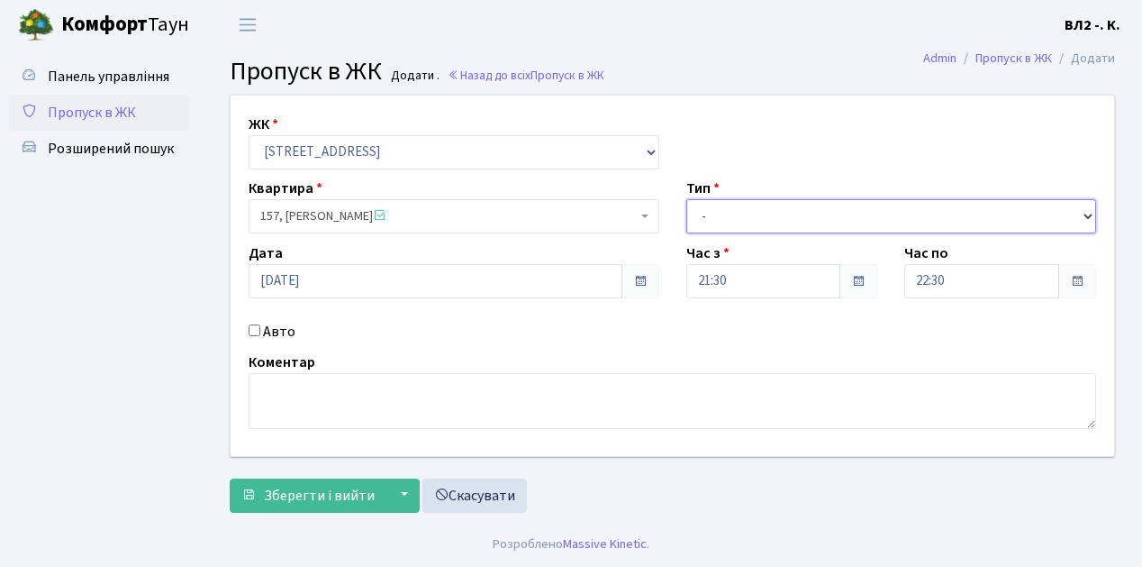
click at [791, 218] on select "- Доставка Таксі Гості Сервіс" at bounding box center [892, 216] width 411 height 34
select select "1"
click at [687, 199] on select "- Доставка Таксі Гості Сервіс" at bounding box center [892, 216] width 411 height 34
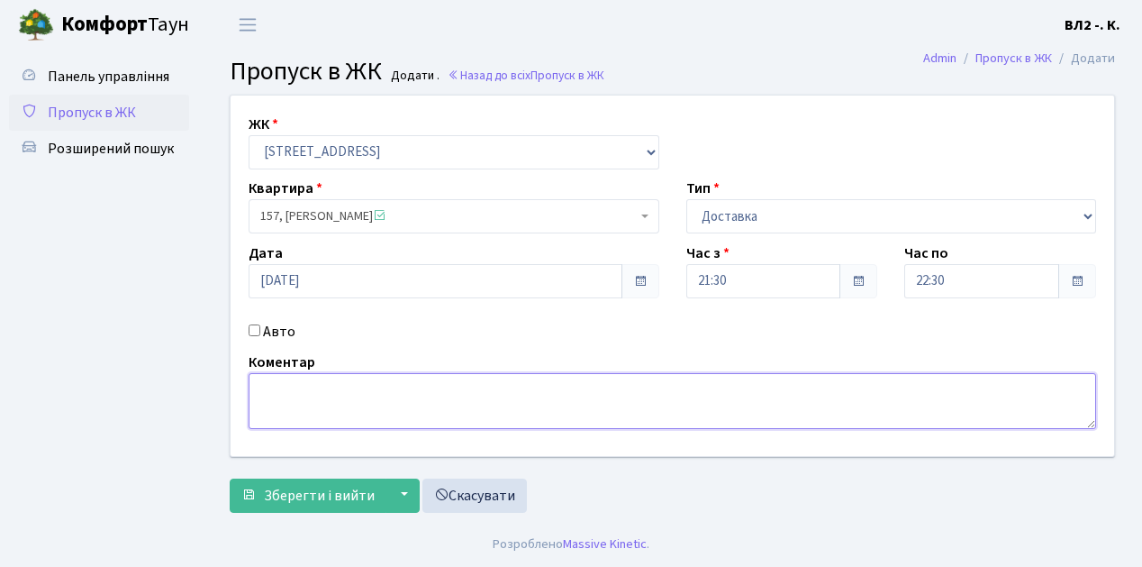
click at [323, 400] on textarea at bounding box center [673, 401] width 848 height 56
type textarea "Glovo"
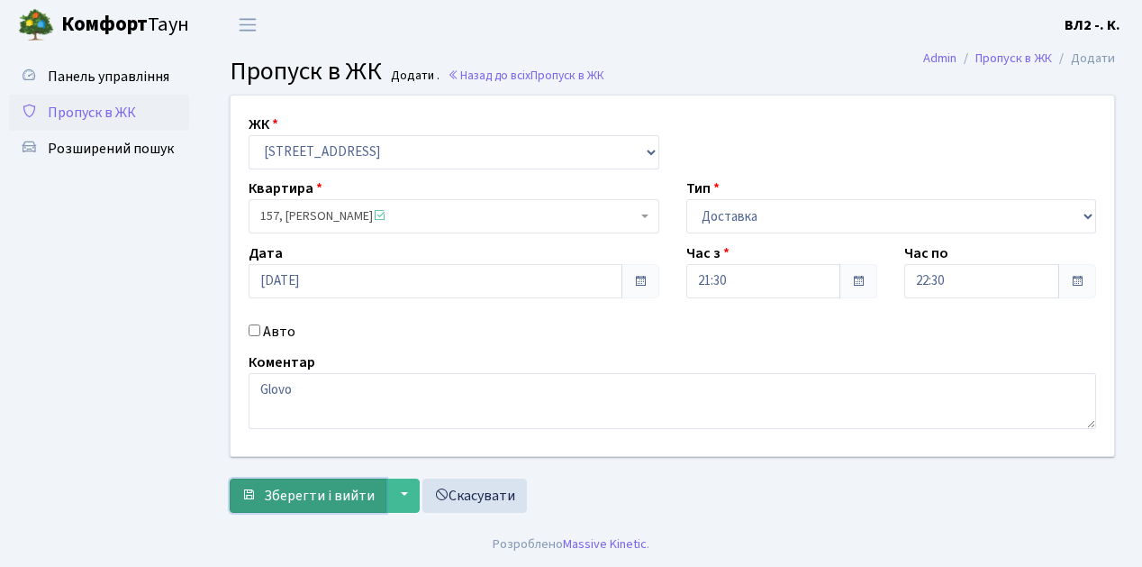
click at [316, 492] on span "Зберегти і вийти" at bounding box center [319, 496] width 111 height 20
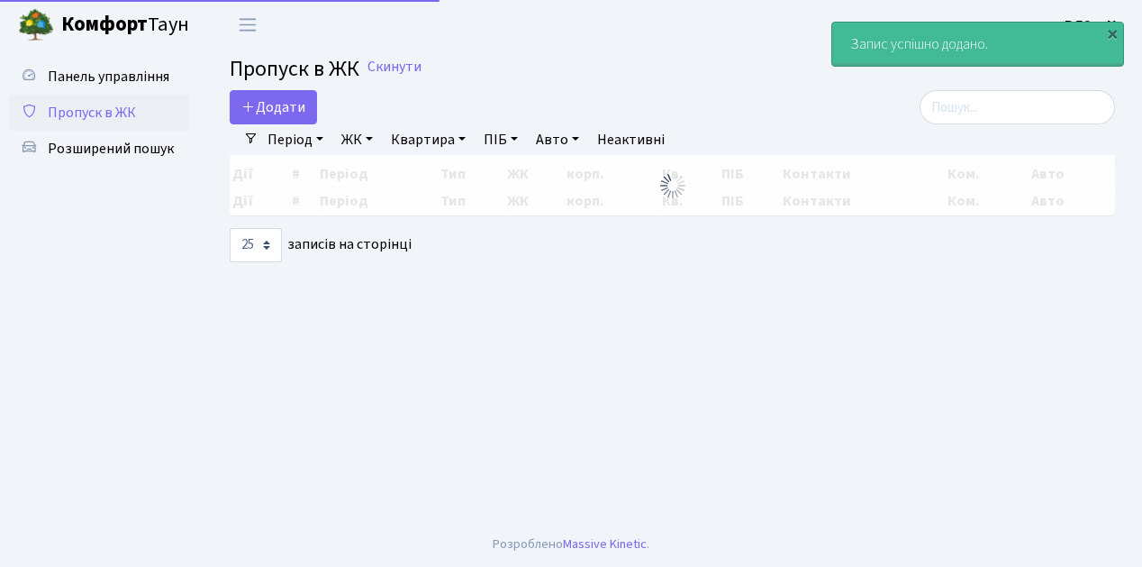
select select "25"
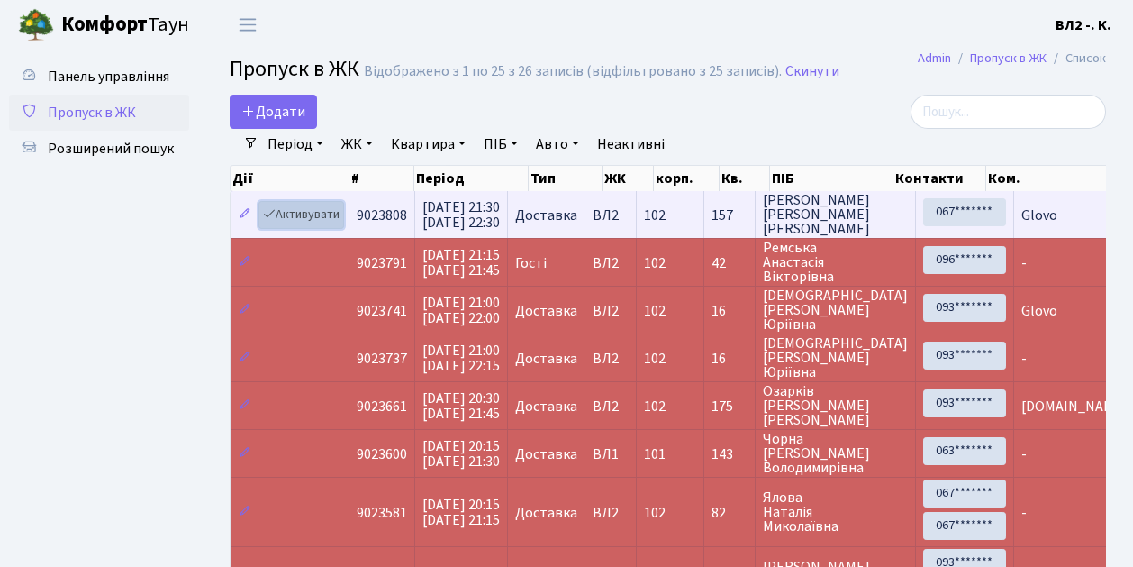
click at [303, 213] on link "Активувати" at bounding box center [302, 215] width 86 height 28
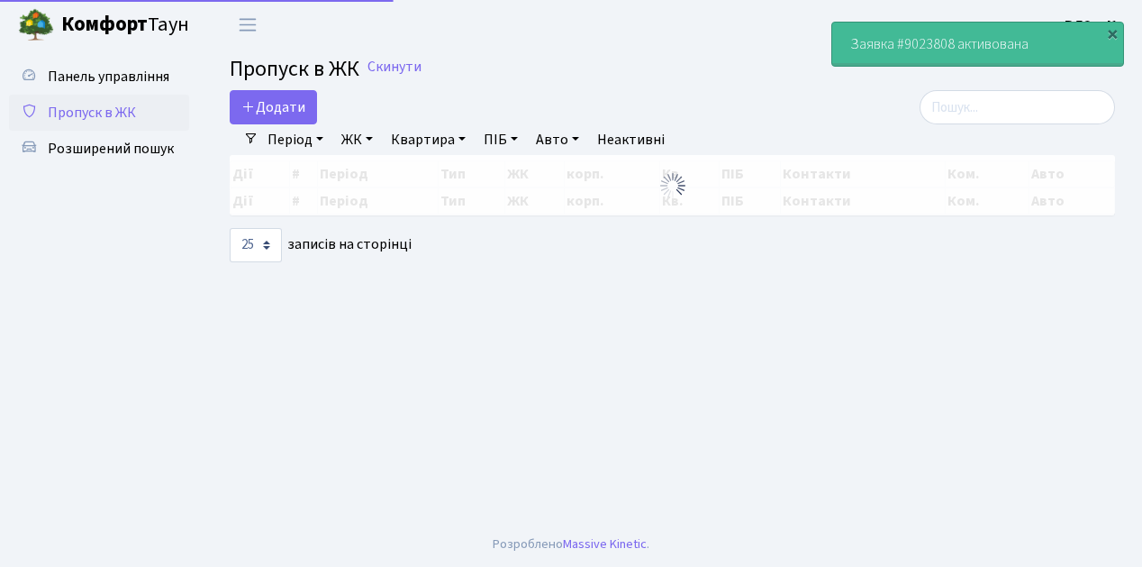
select select "25"
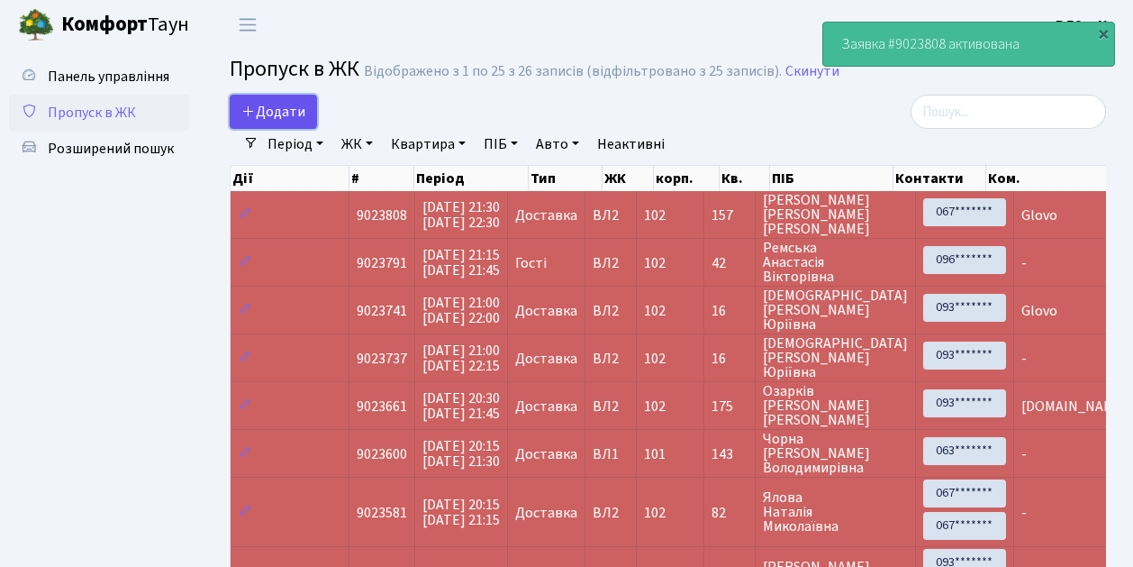
click at [296, 102] on span "Додати" at bounding box center [273, 112] width 64 height 20
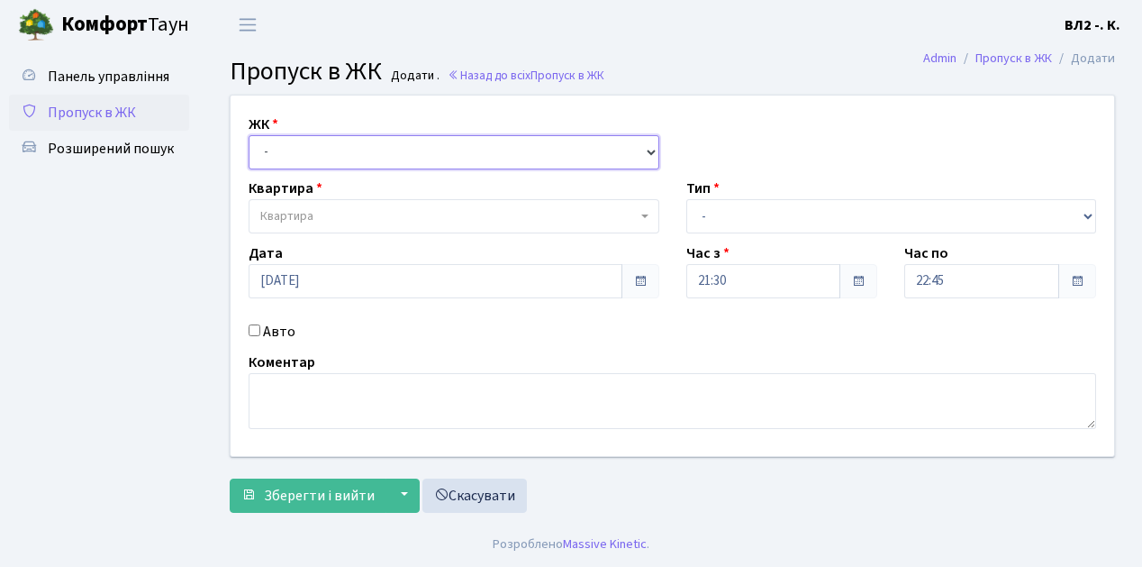
click at [293, 150] on select "- [STREET_ADDRESS][PERSON_NAME]" at bounding box center [454, 152] width 411 height 34
select select "317"
click at [249, 135] on select "- [STREET_ADDRESS][PERSON_NAME]" at bounding box center [454, 152] width 411 height 34
select select
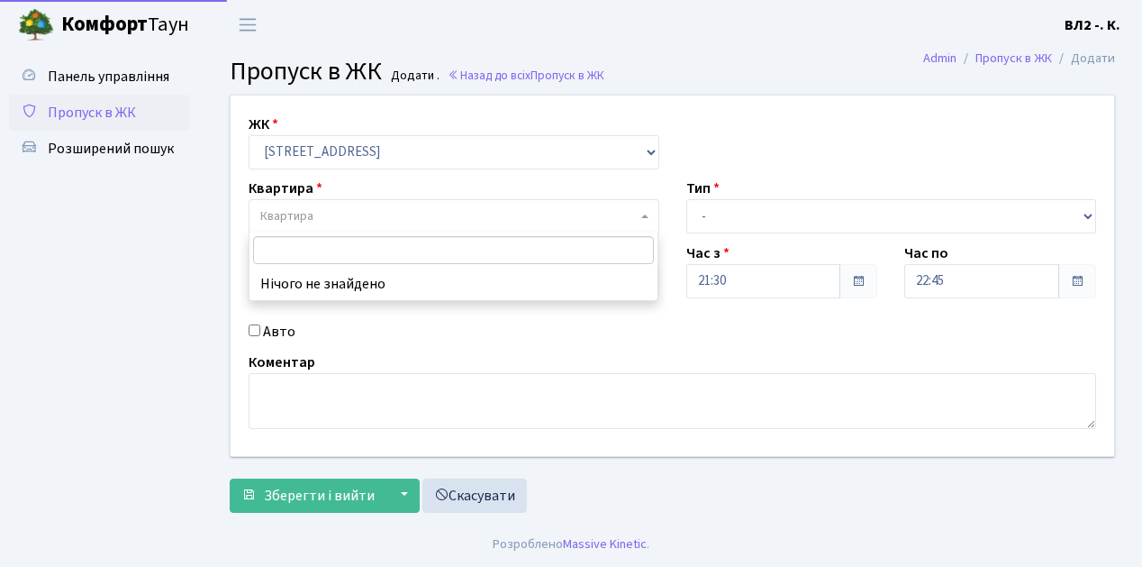
click at [342, 215] on span "Квартира" at bounding box center [448, 216] width 377 height 18
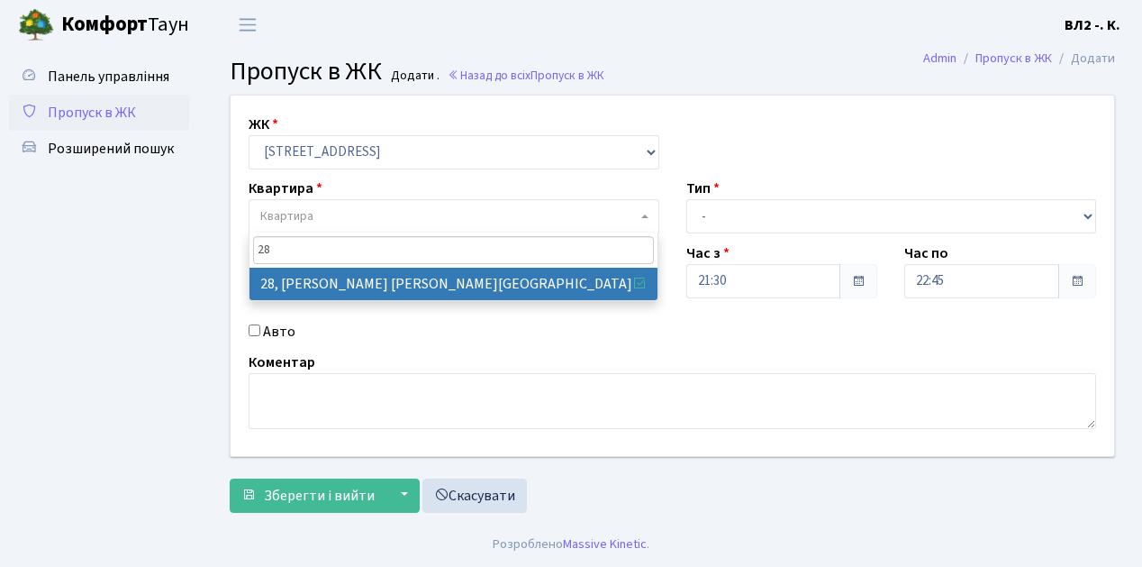
type input "28"
drag, startPoint x: 351, startPoint y: 281, endPoint x: 601, endPoint y: 276, distance: 249.6
select select "38023"
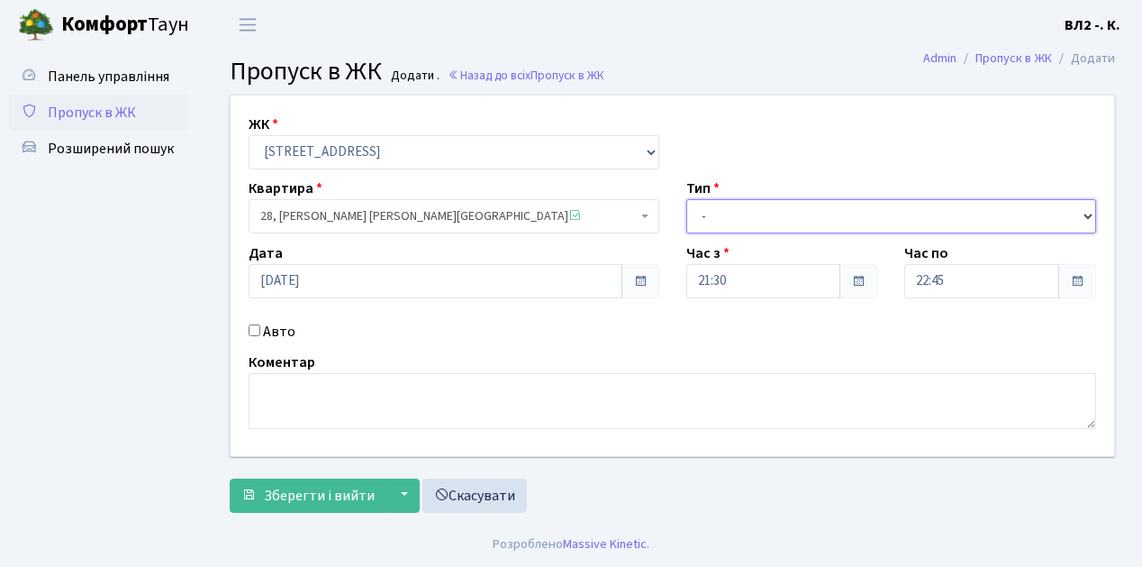
click at [771, 212] on select "- Доставка Таксі Гості Сервіс" at bounding box center [892, 216] width 411 height 34
select select "1"
click at [687, 199] on select "- Доставка Таксі Гості Сервіс" at bounding box center [892, 216] width 411 height 34
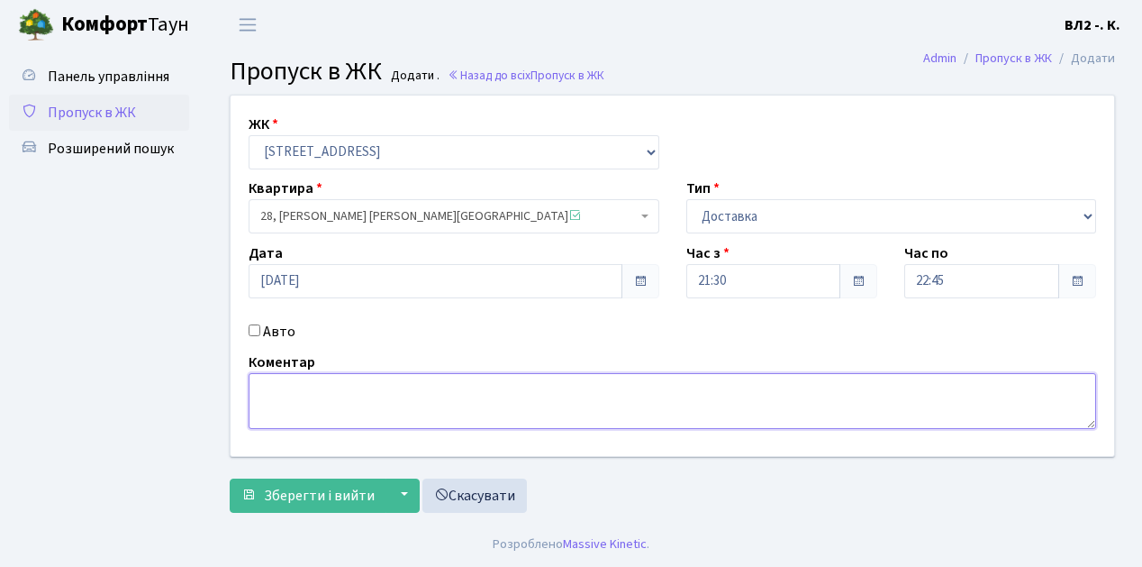
click at [310, 395] on textarea at bounding box center [673, 401] width 848 height 56
type textarea "Domino's"
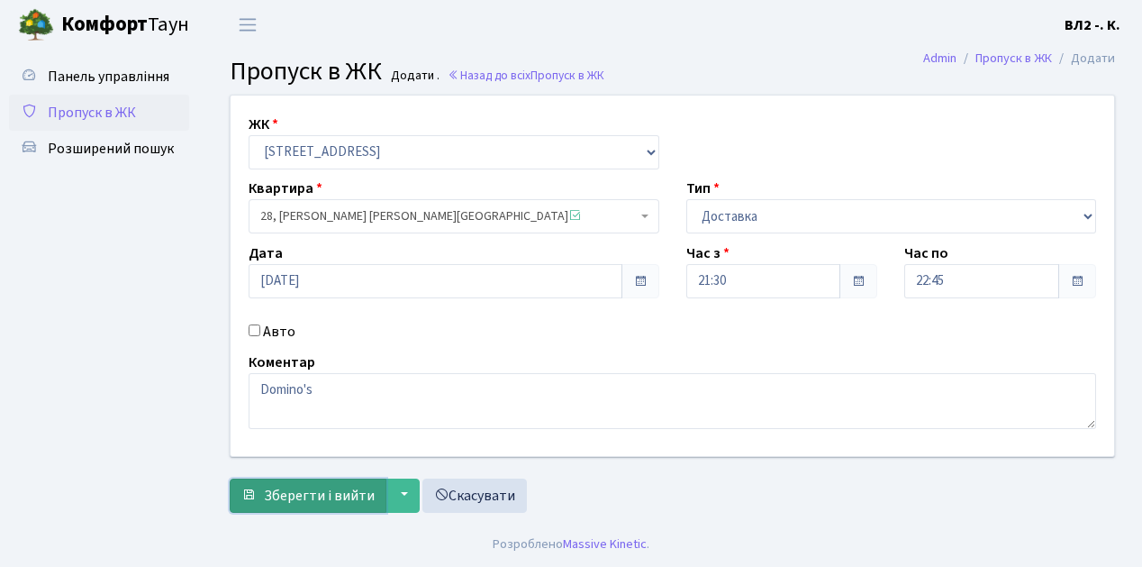
click at [331, 497] on span "Зберегти і вийти" at bounding box center [319, 496] width 111 height 20
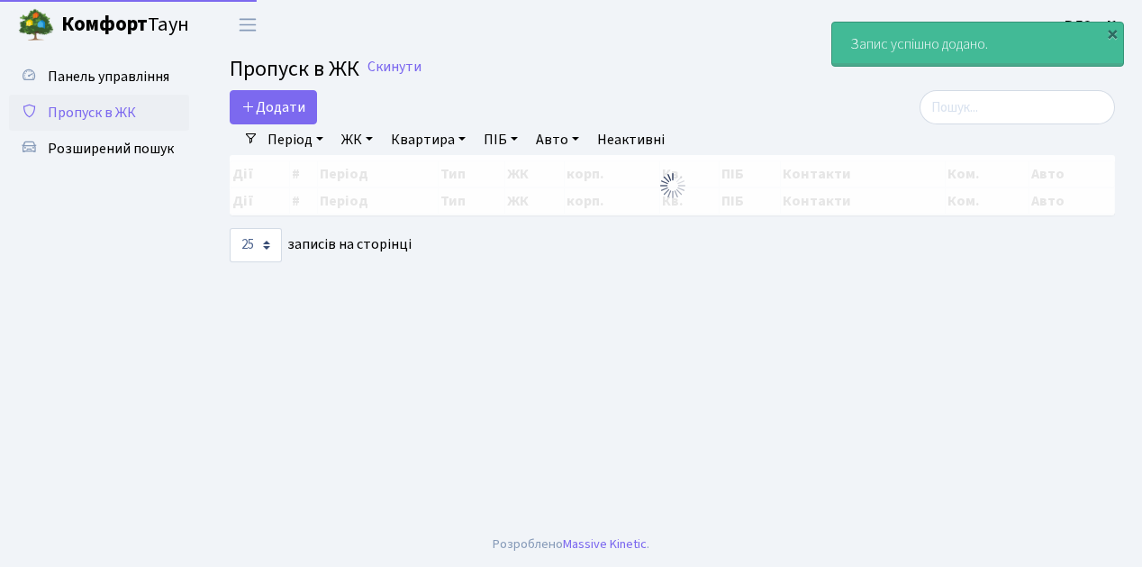
select select "25"
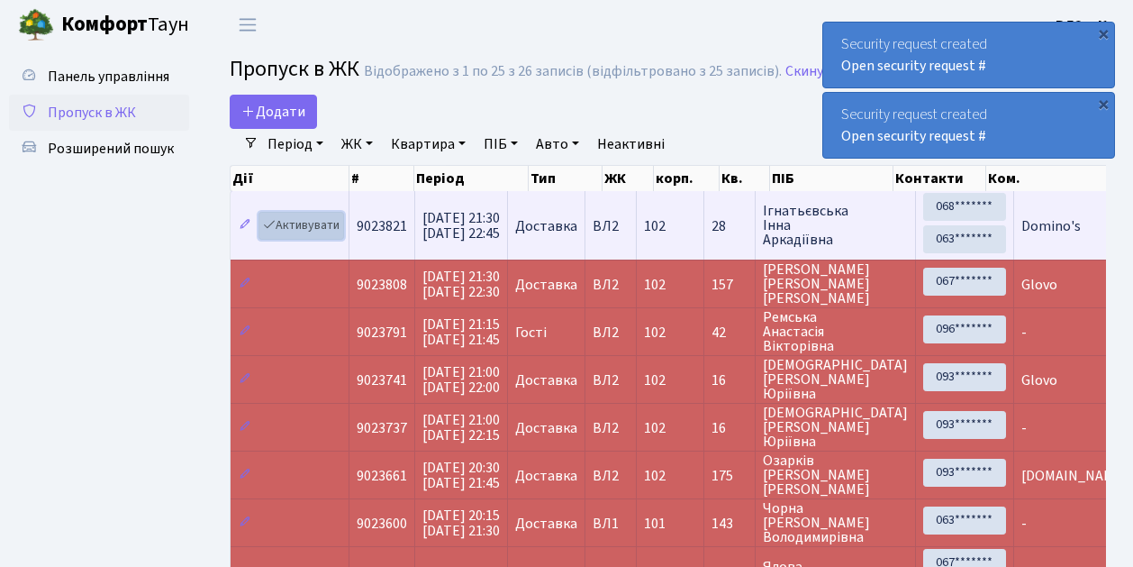
click at [291, 223] on link "Активувати" at bounding box center [302, 226] width 86 height 28
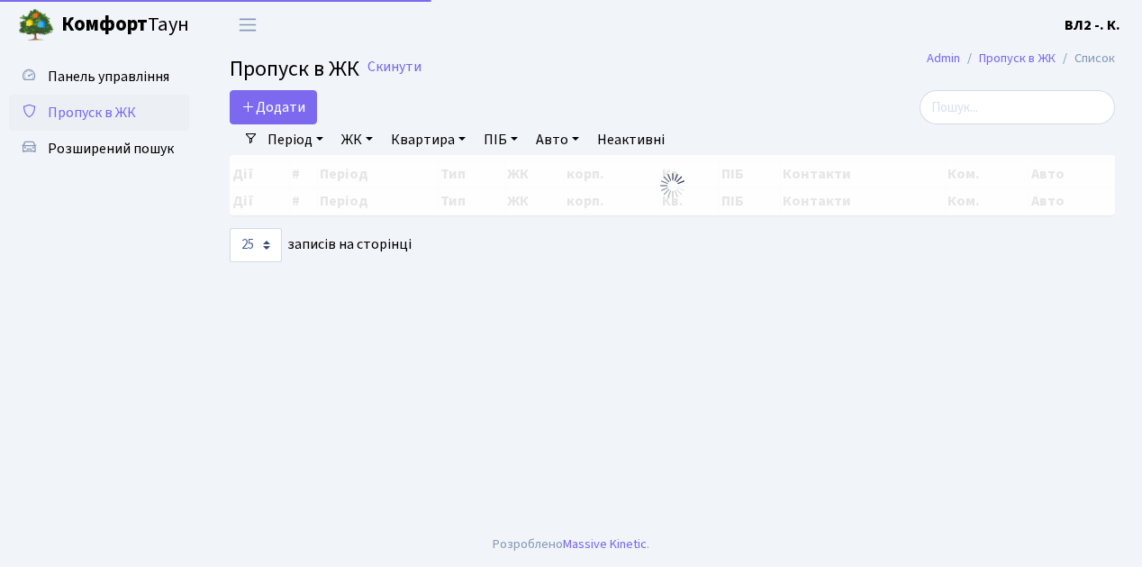
select select "25"
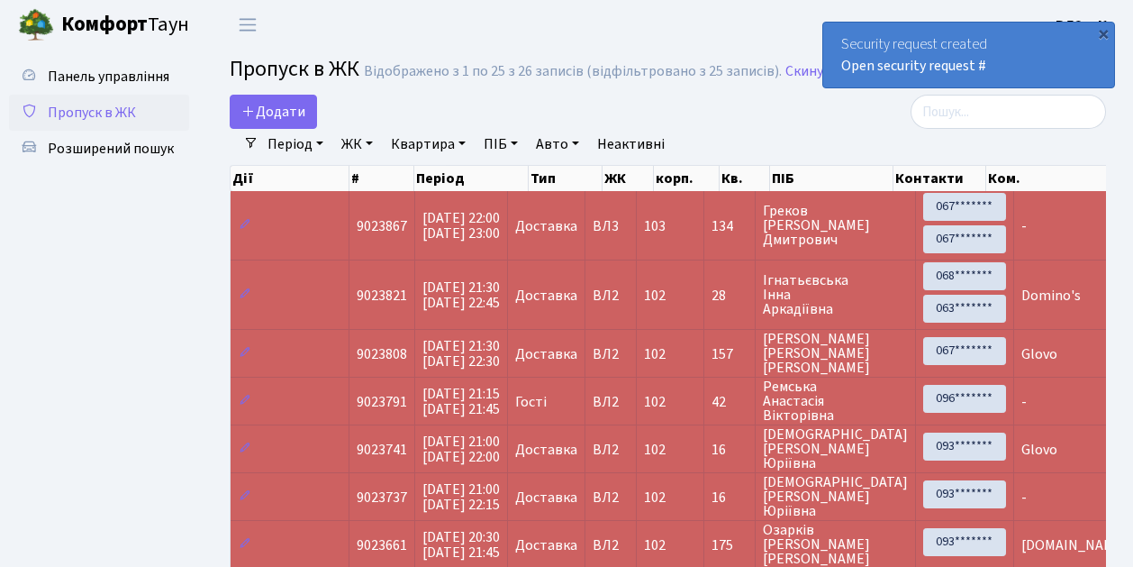
click at [112, 108] on span "Пропуск в ЖК" at bounding box center [92, 113] width 88 height 20
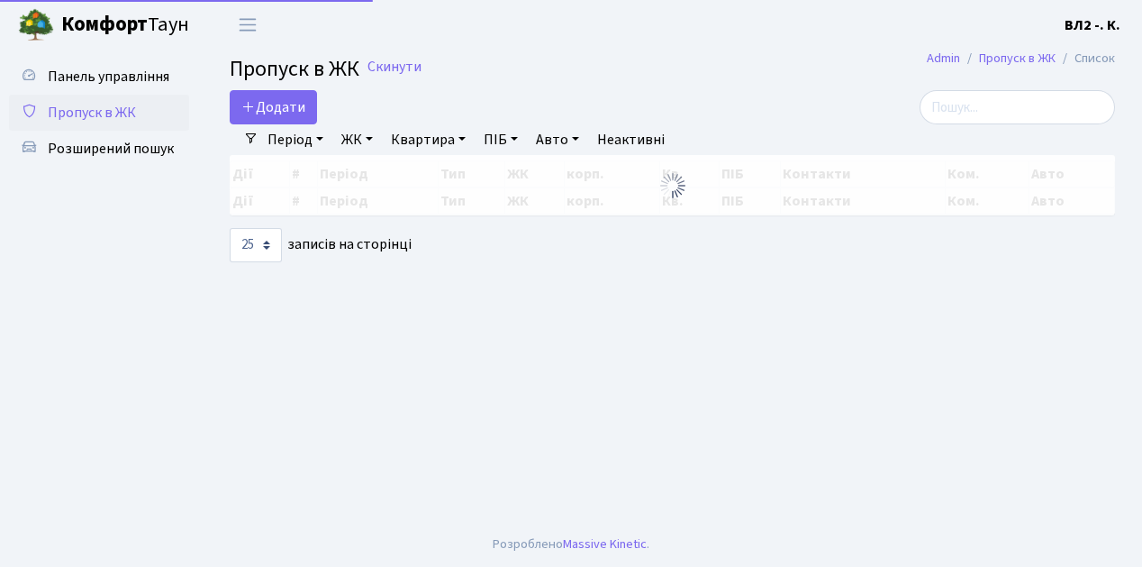
select select "25"
